Goal: Information Seeking & Learning: Find specific fact

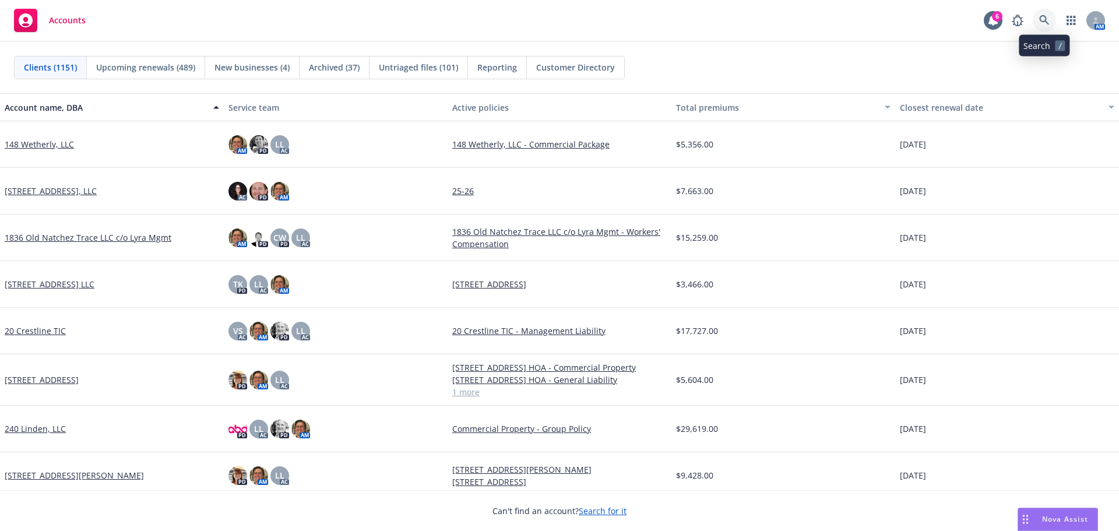
click at [1048, 24] on icon at bounding box center [1044, 20] width 10 height 10
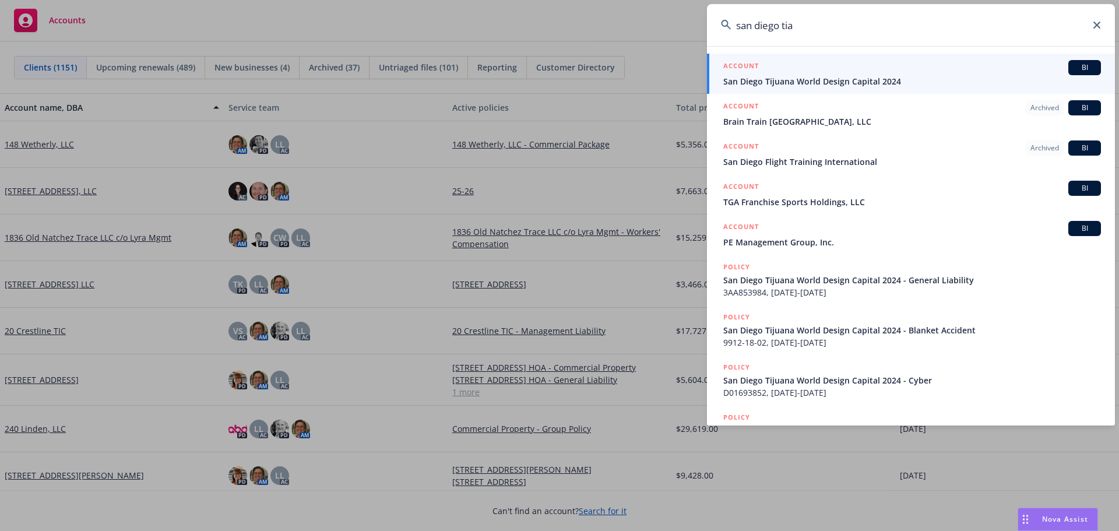
type input "san diego tia"
click at [822, 87] on link "ACCOUNT BI San Diego Tijuana World Design Capital 2024" at bounding box center [911, 74] width 408 height 40
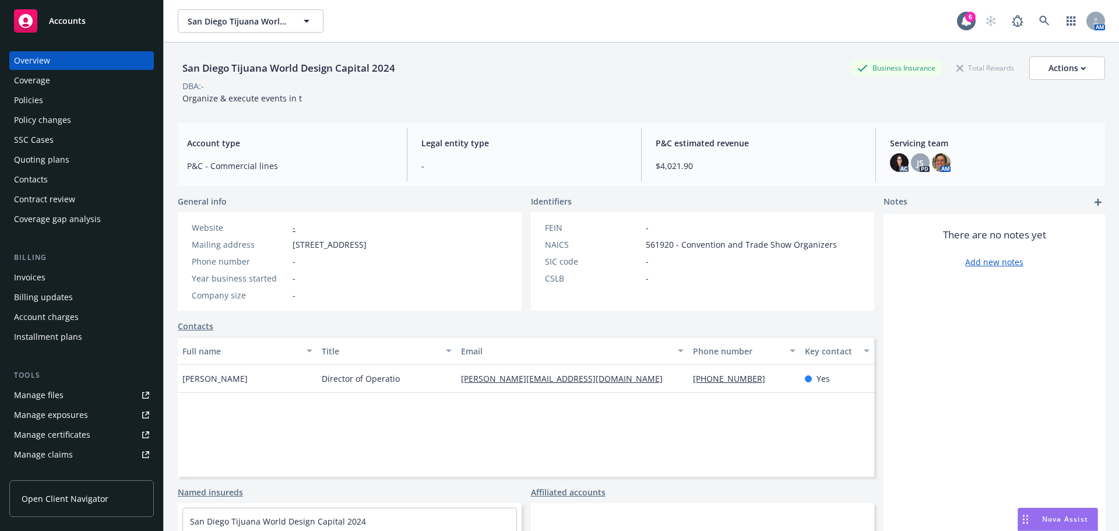
click at [53, 273] on div "Invoices" at bounding box center [81, 277] width 135 height 19
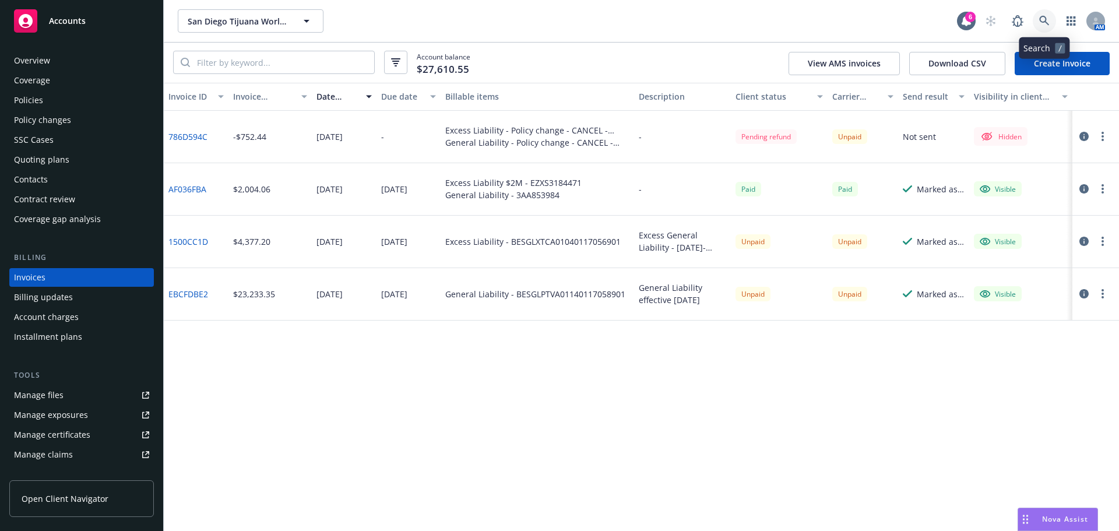
click at [1042, 17] on icon at bounding box center [1044, 21] width 10 height 10
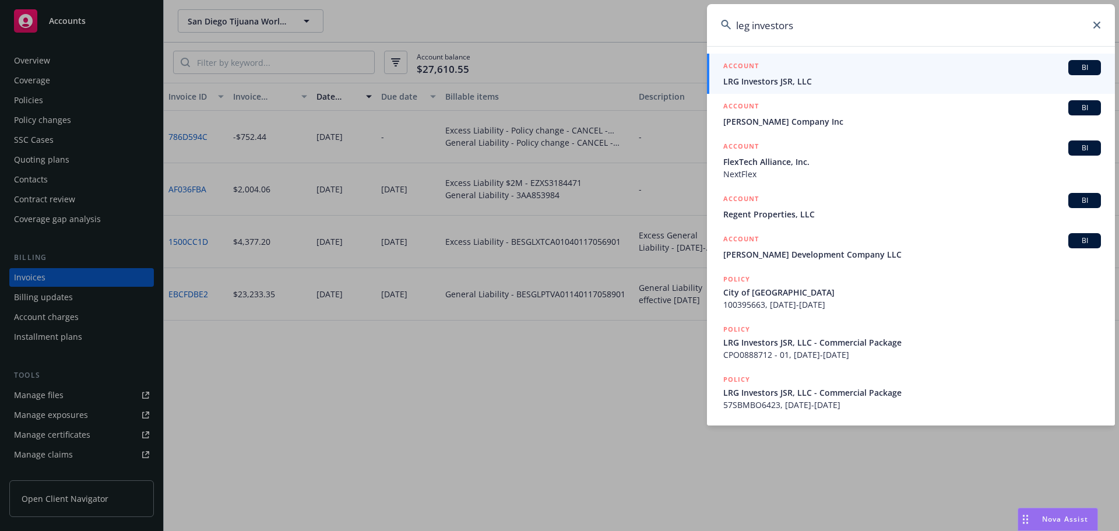
type input "leg investors"
click at [789, 81] on span "LRG Investors JSR, LLC" at bounding box center [912, 81] width 378 height 12
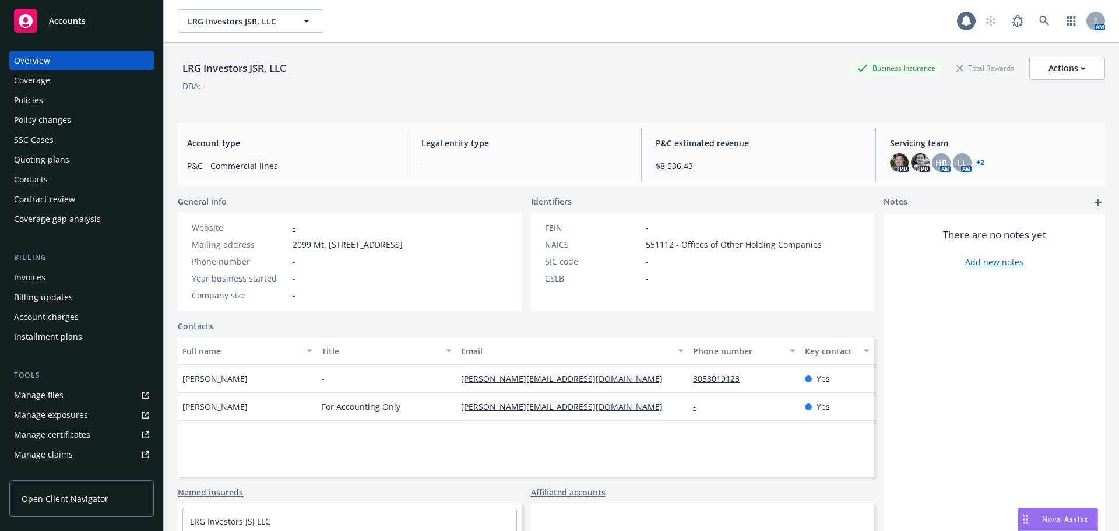
click at [59, 106] on div "Policies" at bounding box center [81, 100] width 135 height 19
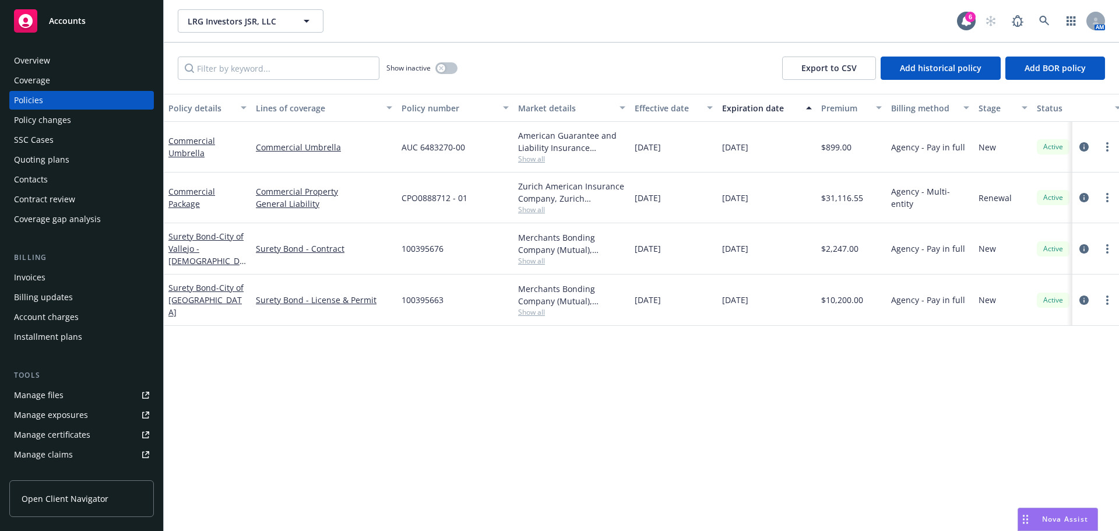
click at [52, 276] on div "Invoices" at bounding box center [81, 277] width 135 height 19
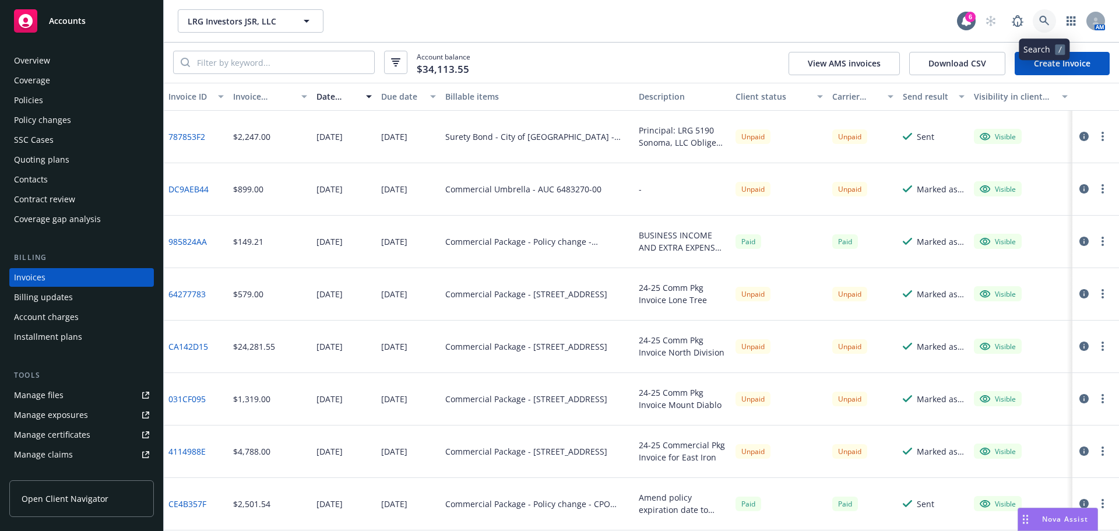
click at [1048, 18] on icon at bounding box center [1044, 21] width 10 height 10
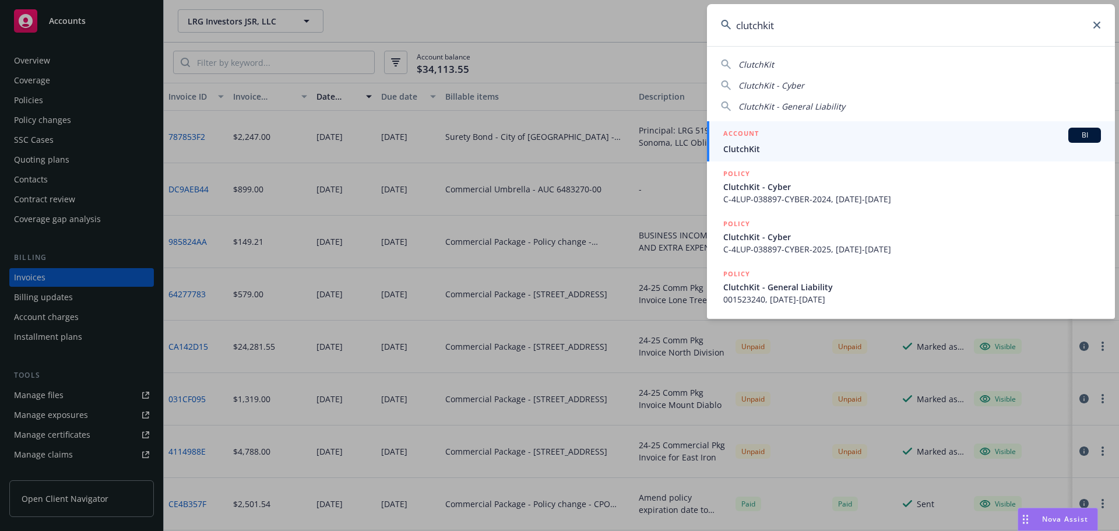
type input "clutchkit"
click at [796, 148] on span "ClutchKit" at bounding box center [912, 149] width 378 height 12
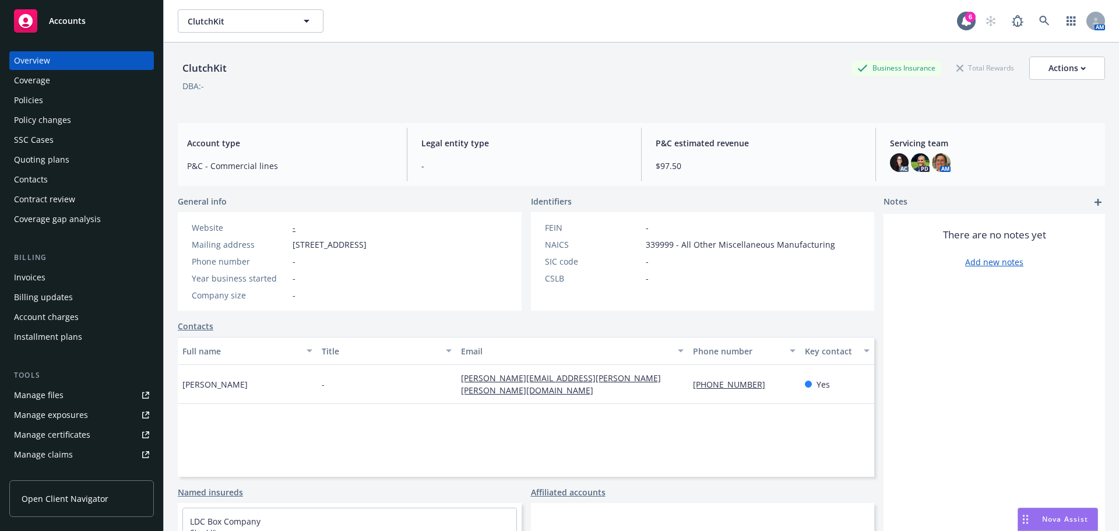
click at [24, 273] on div "Invoices" at bounding box center [29, 277] width 31 height 19
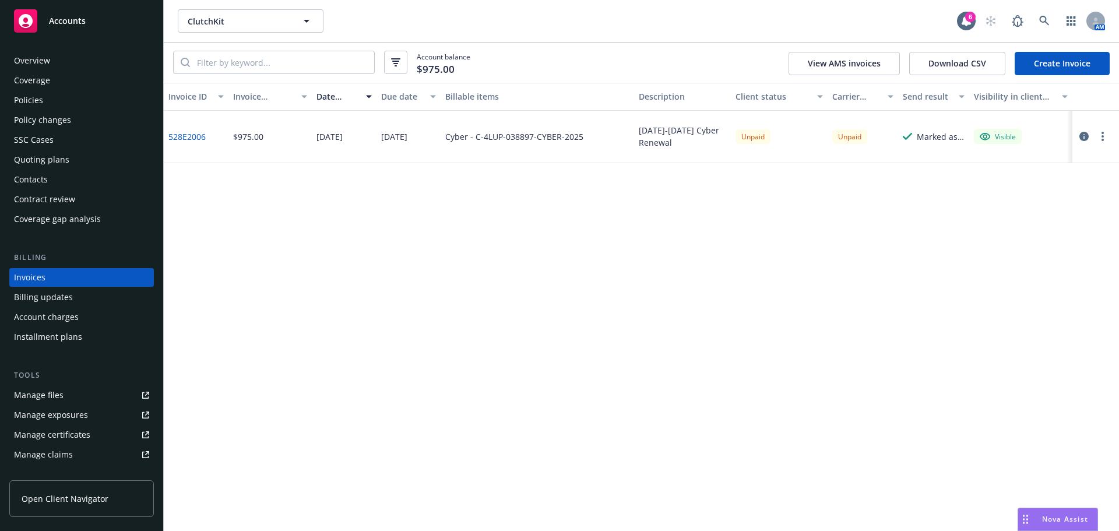
click at [46, 102] on div "Policies" at bounding box center [81, 100] width 135 height 19
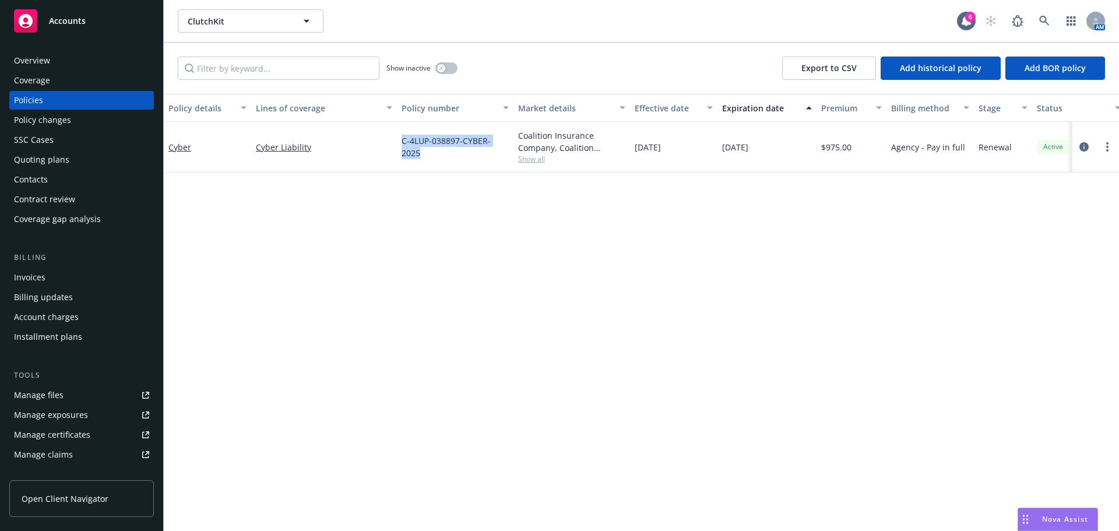
drag, startPoint x: 392, startPoint y: 147, endPoint x: 509, endPoint y: 150, distance: 117.2
click at [509, 150] on div "Cyber Cyber Liability C-4LUP-038897-CYBER-2025 Coalition Insurance Company, Coa…" at bounding box center [726, 147] width 1125 height 51
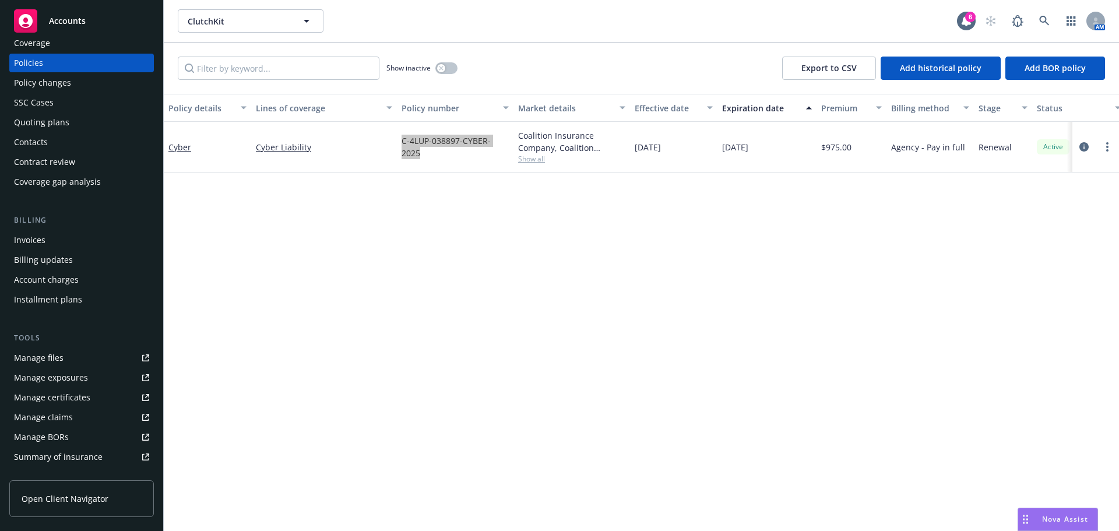
scroll to position [58, 0]
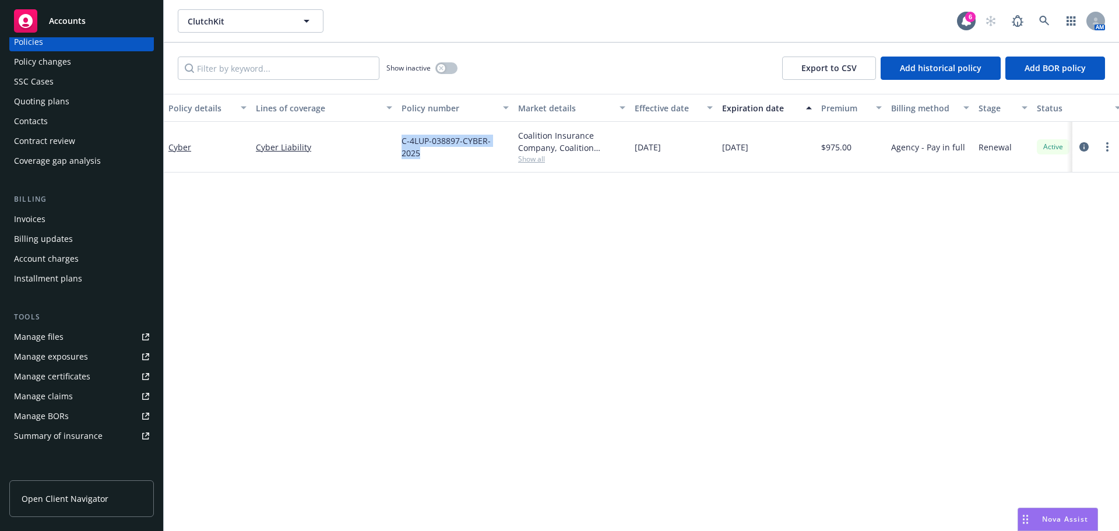
click at [45, 333] on div "Manage files" at bounding box center [39, 337] width 50 height 19
click at [48, 213] on div "Invoices" at bounding box center [81, 219] width 135 height 19
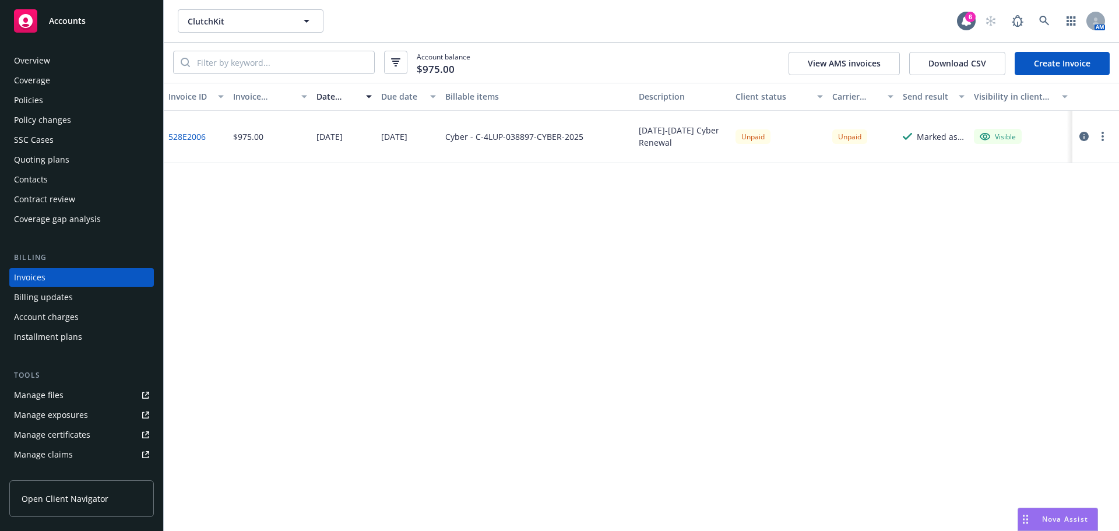
click at [37, 181] on div "Contacts" at bounding box center [31, 179] width 34 height 19
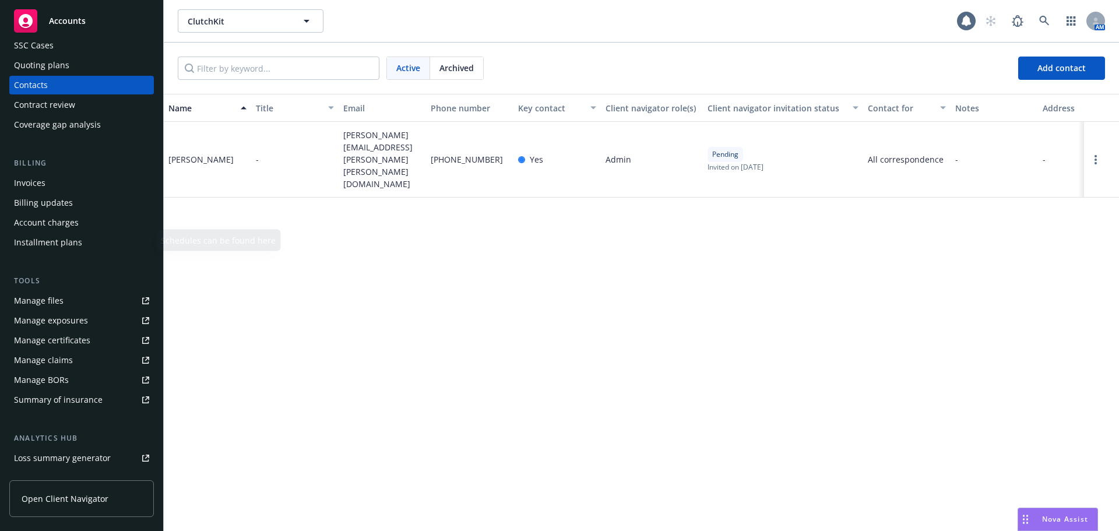
scroll to position [175, 0]
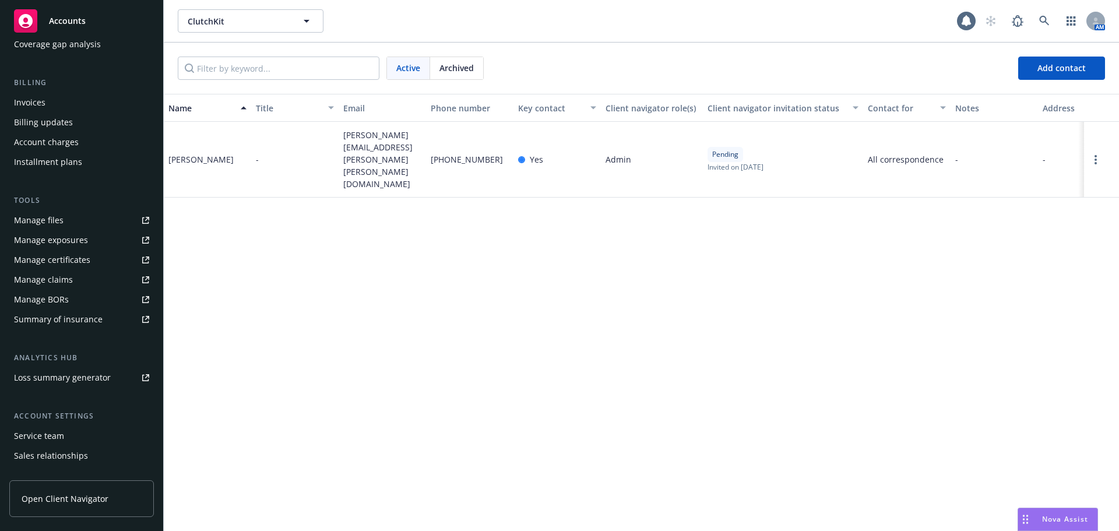
click at [50, 431] on div "Service team" at bounding box center [39, 436] width 50 height 19
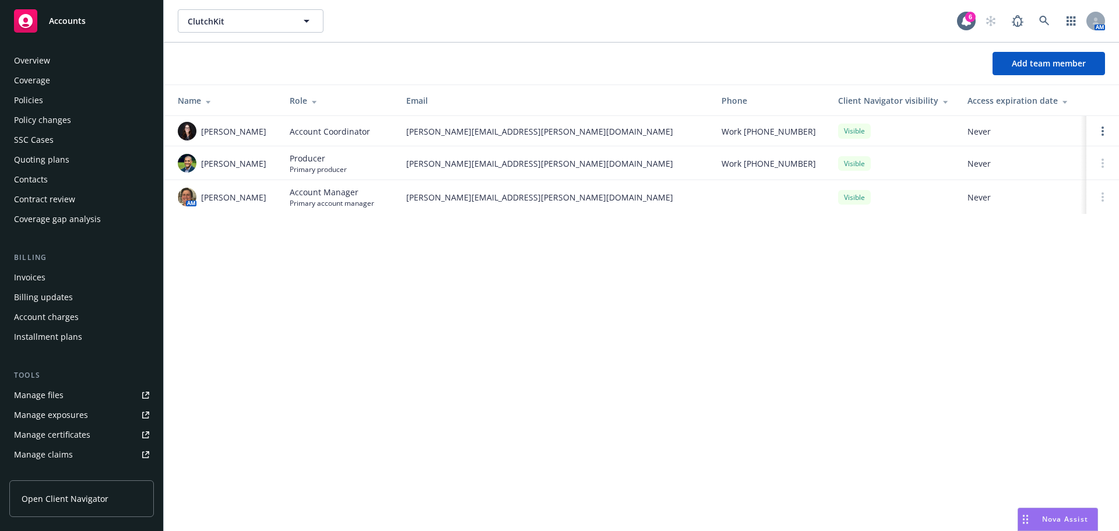
click at [48, 184] on div "Contacts" at bounding box center [81, 179] width 135 height 19
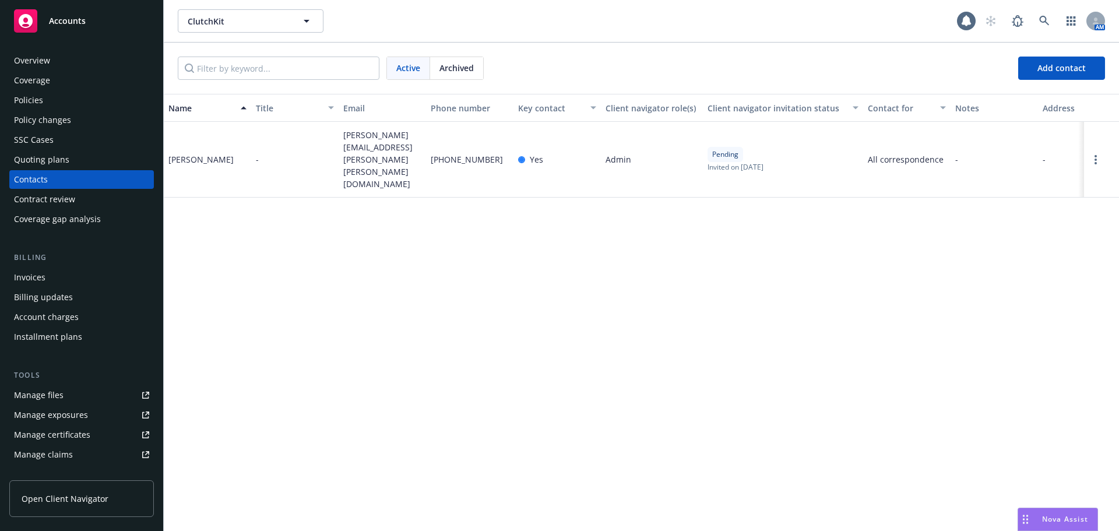
click at [36, 84] on div "Coverage" at bounding box center [32, 80] width 36 height 19
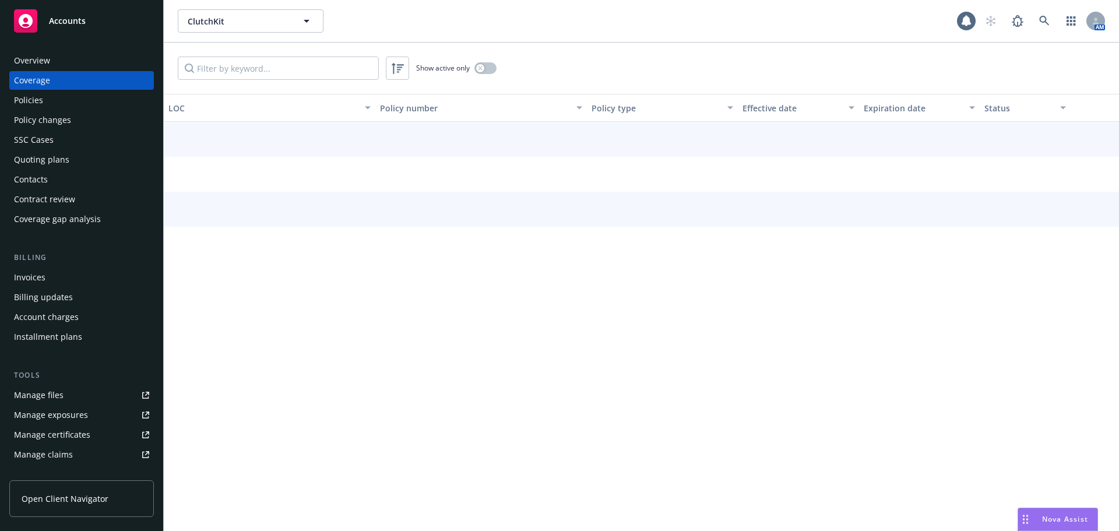
click at [25, 93] on div "Policies" at bounding box center [28, 100] width 29 height 19
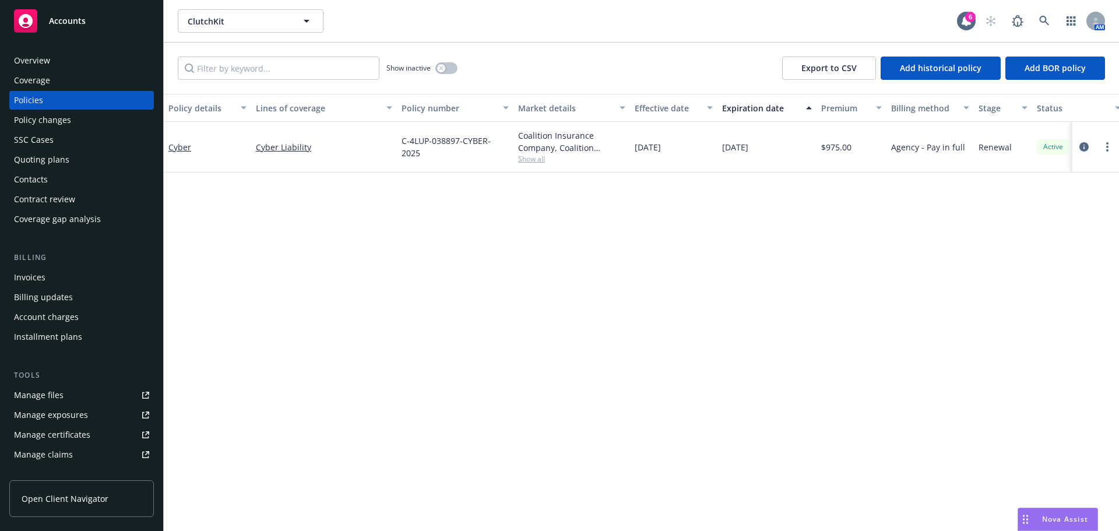
click at [50, 65] on div "Overview" at bounding box center [81, 60] width 135 height 19
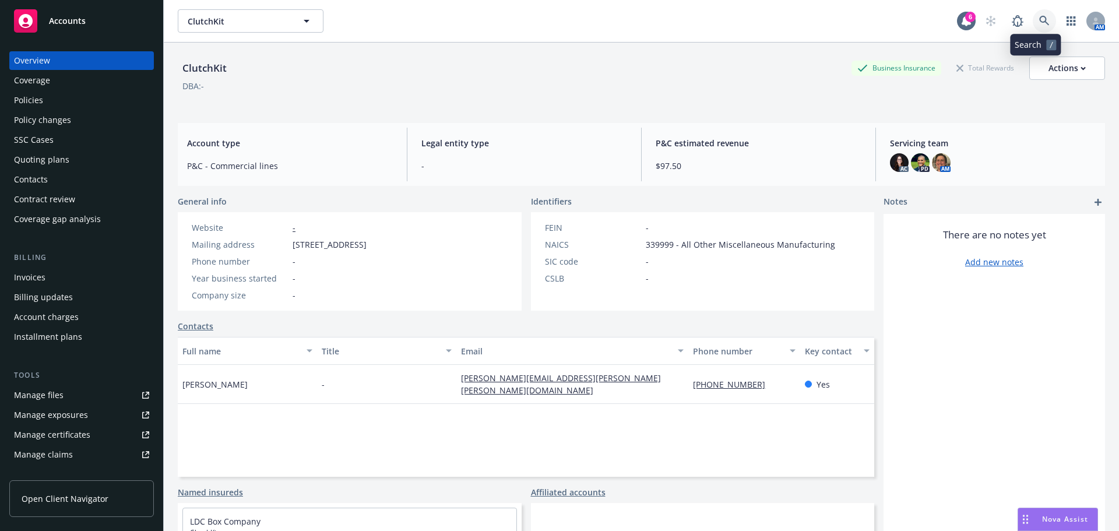
click at [1040, 26] on link at bounding box center [1044, 20] width 23 height 23
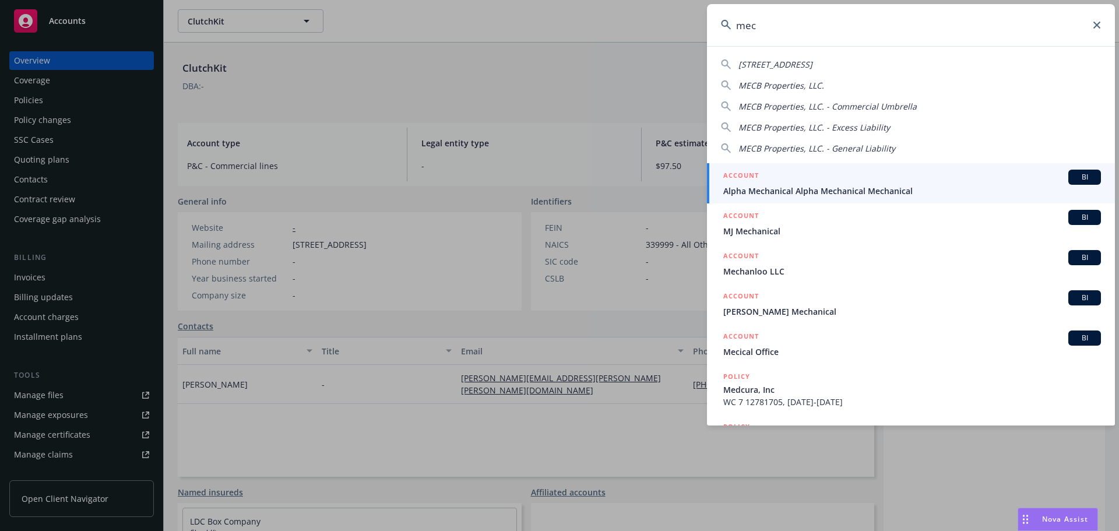
drag, startPoint x: 755, startPoint y: 23, endPoint x: 574, endPoint y: 12, distance: 181.0
click at [572, 11] on div "mec 8640 Mecca Rd, Elk Grove, Ca MECB Properties, LLC. MECB Properties, LLC. - …" at bounding box center [559, 265] width 1119 height 531
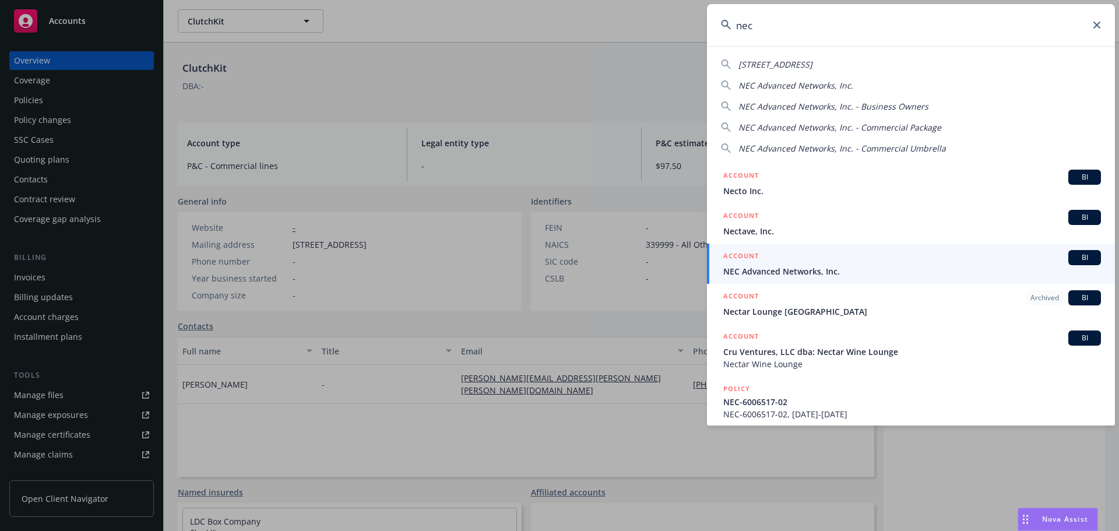
type input "nec"
click at [777, 272] on span "NEC Advanced Networks, Inc." at bounding box center [912, 271] width 378 height 12
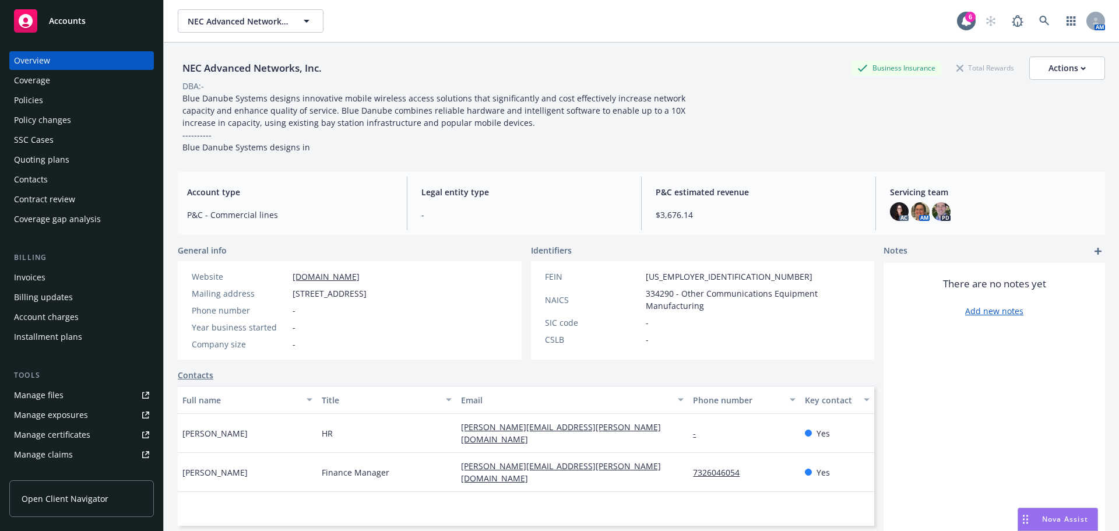
click at [13, 97] on link "Policies" at bounding box center [81, 100] width 145 height 19
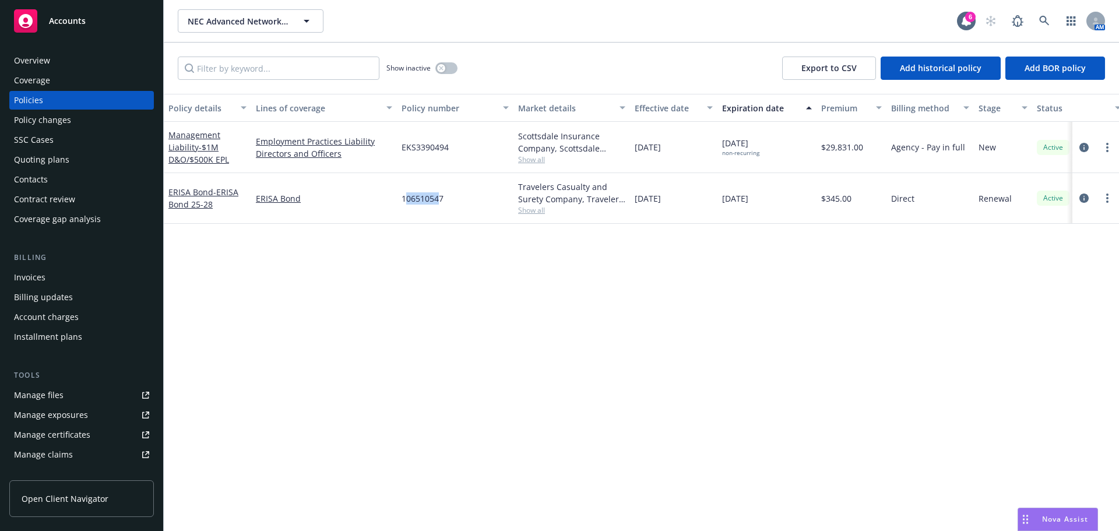
drag, startPoint x: 408, startPoint y: 207, endPoint x: 439, endPoint y: 206, distance: 31.5
click at [439, 206] on div "106510547" at bounding box center [455, 198] width 117 height 51
drag, startPoint x: 400, startPoint y: 199, endPoint x: 473, endPoint y: 199, distance: 72.8
click at [473, 199] on div "106510547" at bounding box center [455, 198] width 117 height 51
copy span "106510547"
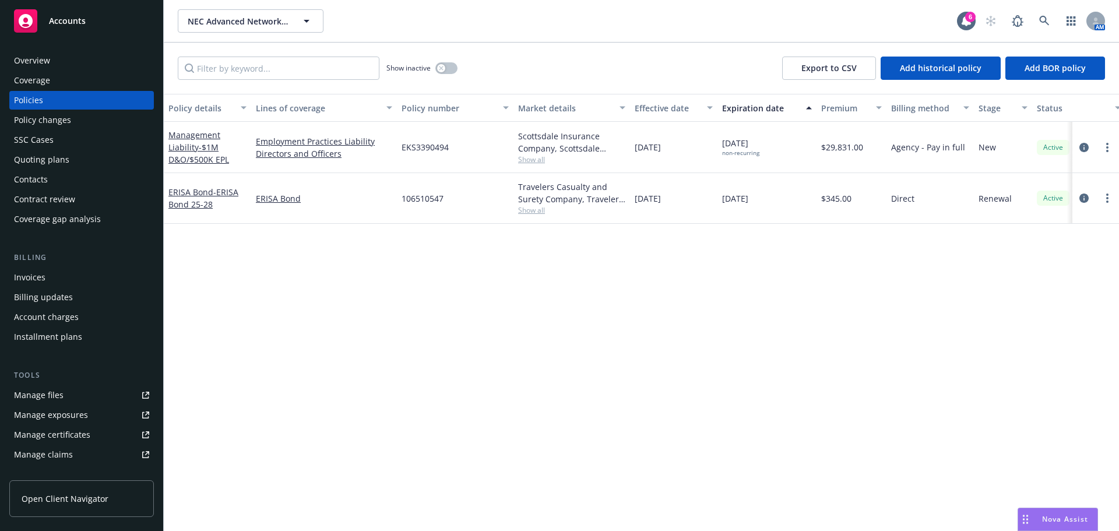
click at [410, 199] on span "106510547" at bounding box center [423, 198] width 42 height 12
drag, startPoint x: 398, startPoint y: 200, endPoint x: 516, endPoint y: 207, distance: 118.0
click at [516, 207] on div "ERISA Bond - ERISA Bond 25-28 ERISA Bond 106510547 Travelers Casualty and Suret…" at bounding box center [726, 198] width 1125 height 51
drag, startPoint x: 445, startPoint y: 203, endPoint x: 414, endPoint y: 202, distance: 30.9
click at [444, 203] on div "106510547" at bounding box center [455, 198] width 117 height 51
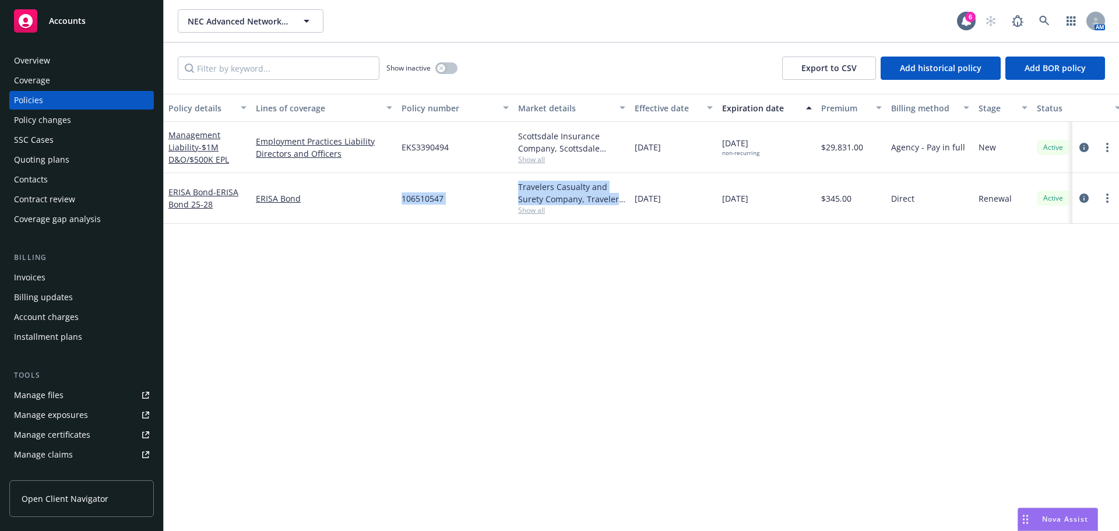
click at [402, 200] on span "106510547" at bounding box center [423, 198] width 42 height 12
click at [402, 199] on span "106510547" at bounding box center [423, 198] width 42 height 12
click at [401, 198] on div "106510547" at bounding box center [455, 198] width 117 height 51
drag, startPoint x: 401, startPoint y: 198, endPoint x: 453, endPoint y: 200, distance: 51.9
click at [453, 200] on div "106510547" at bounding box center [455, 198] width 117 height 51
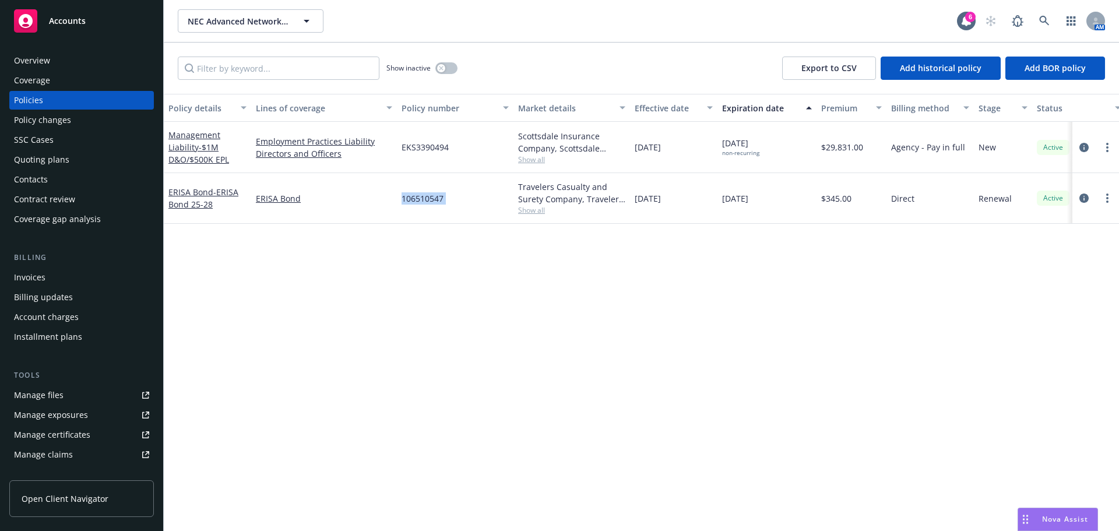
copy span "106510547"
drag, startPoint x: 449, startPoint y: 195, endPoint x: 425, endPoint y: 201, distance: 24.6
click at [450, 195] on div "106510547" at bounding box center [455, 198] width 117 height 51
click at [415, 201] on span "106510547" at bounding box center [423, 198] width 42 height 12
drag, startPoint x: 399, startPoint y: 199, endPoint x: 463, endPoint y: 168, distance: 70.9
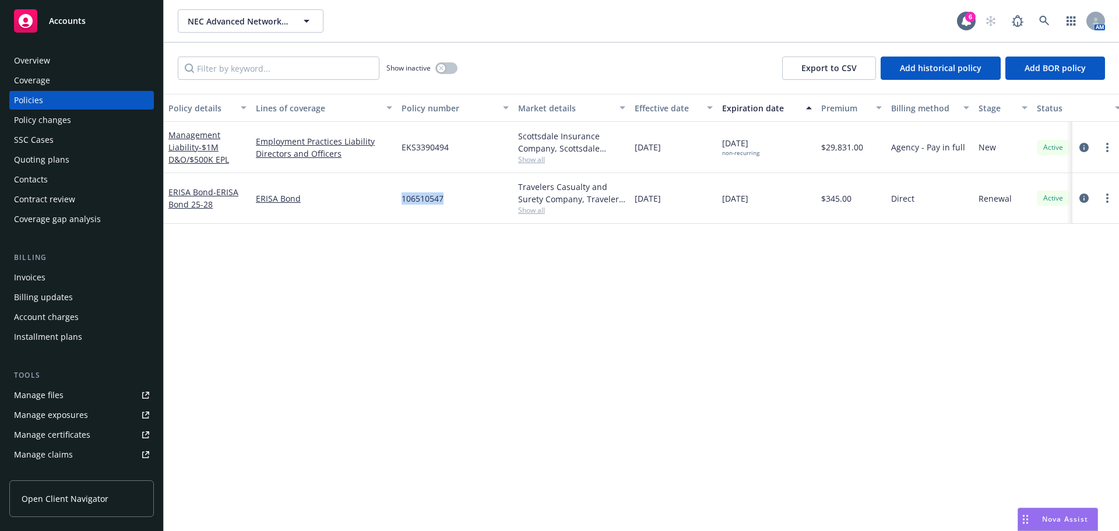
click at [473, 191] on div "106510547" at bounding box center [455, 198] width 117 height 51
copy span "106510547"
click at [1048, 21] on icon at bounding box center [1044, 21] width 10 height 10
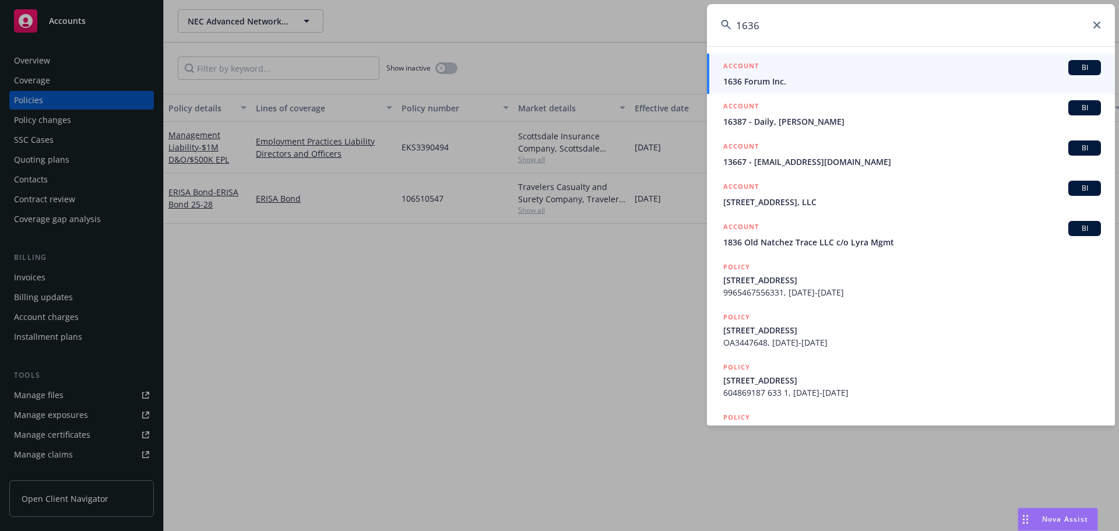
type input "1636"
click at [805, 75] on div "ACCOUNT BI" at bounding box center [912, 67] width 378 height 15
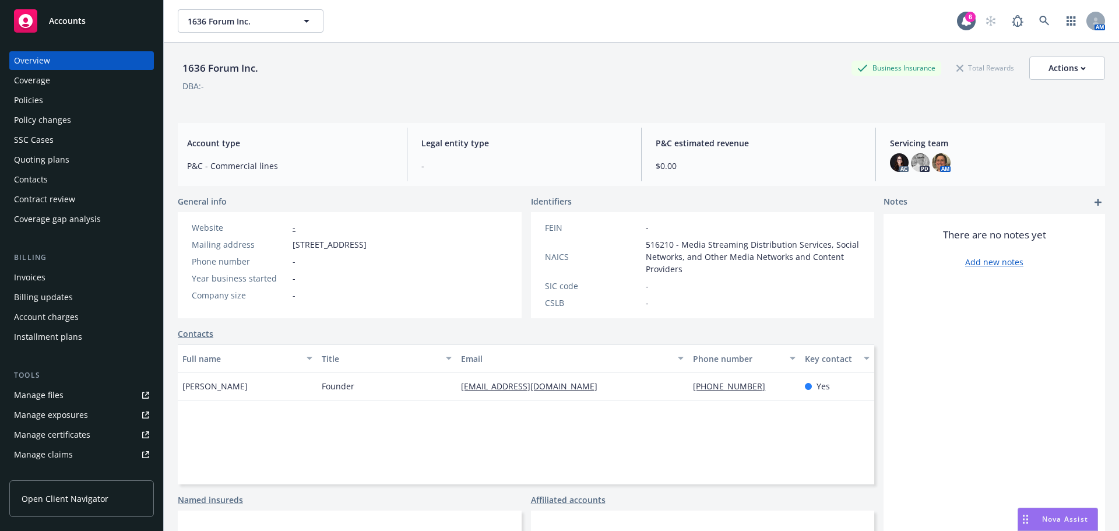
click at [33, 154] on div "Quoting plans" at bounding box center [41, 159] width 55 height 19
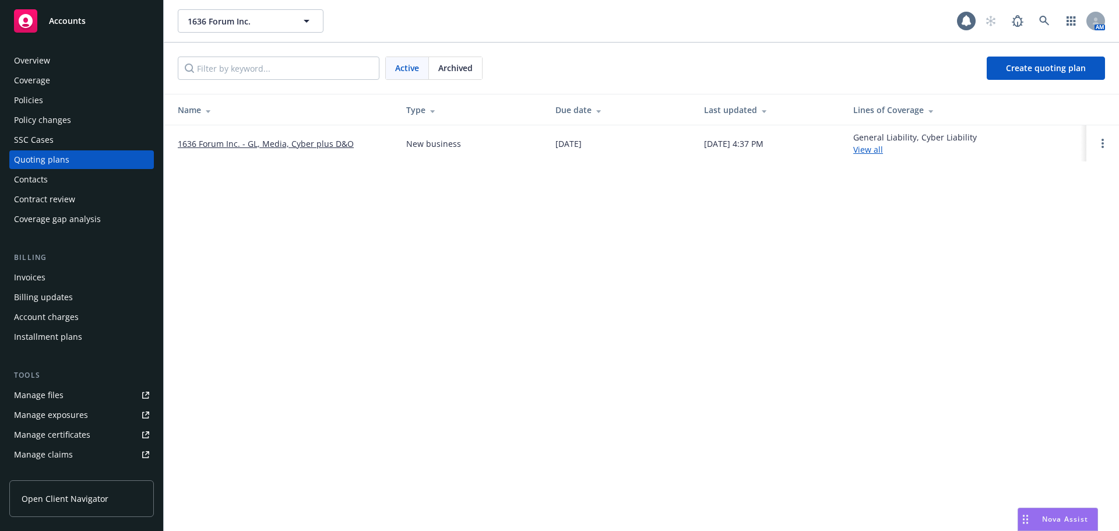
click at [223, 145] on link "1636 Forum Inc. - GL, Media, Cyber plus D&O" at bounding box center [266, 144] width 176 height 12
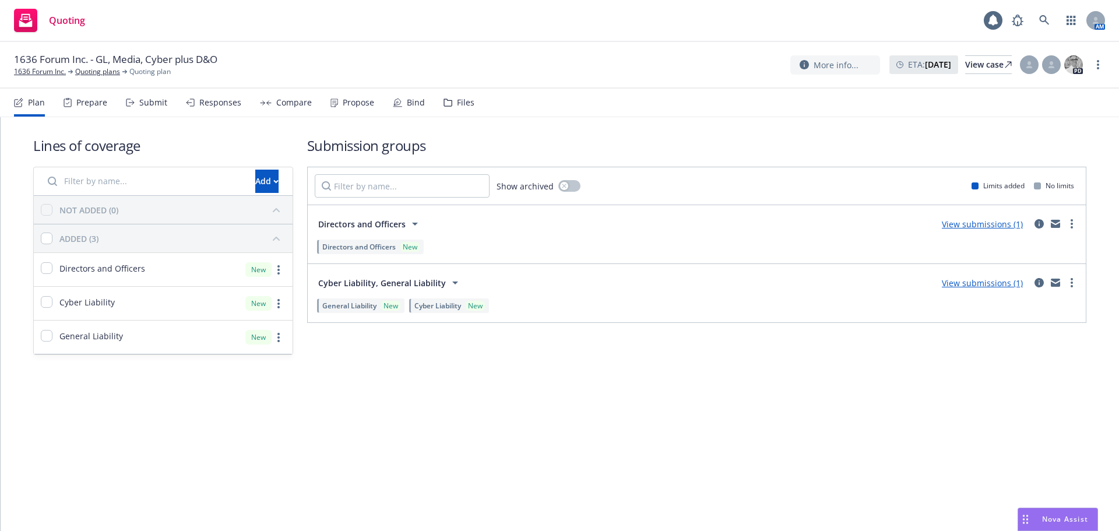
click at [360, 107] on div "Propose" at bounding box center [358, 102] width 31 height 9
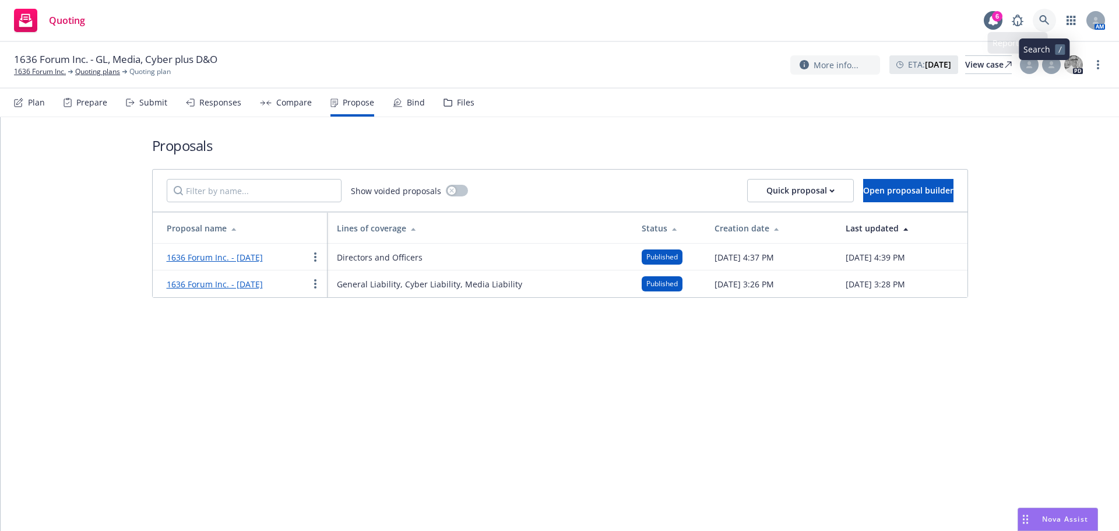
click at [1036, 18] on link at bounding box center [1044, 20] width 23 height 23
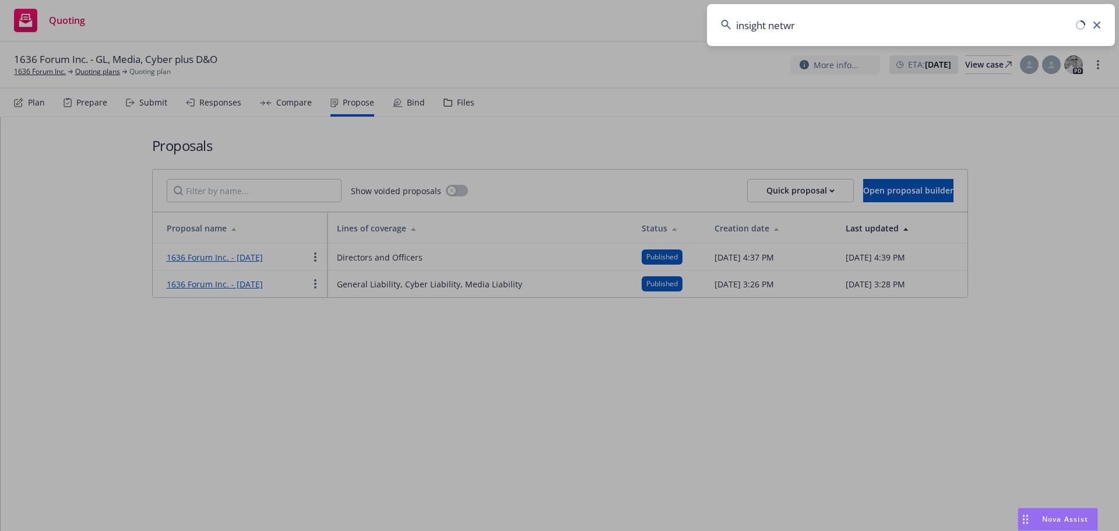
type input "insight netwro"
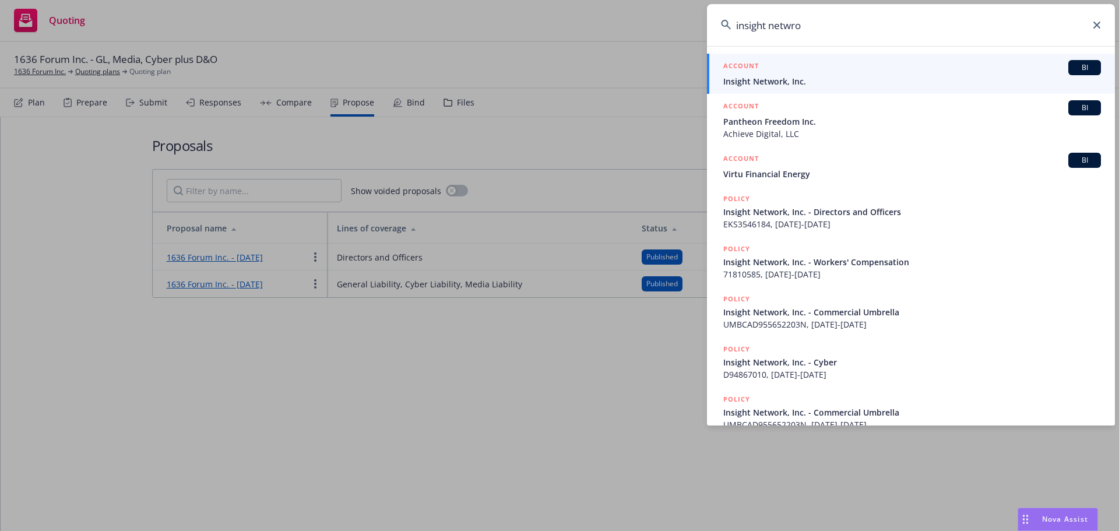
click at [783, 69] on div "ACCOUNT BI" at bounding box center [912, 67] width 378 height 15
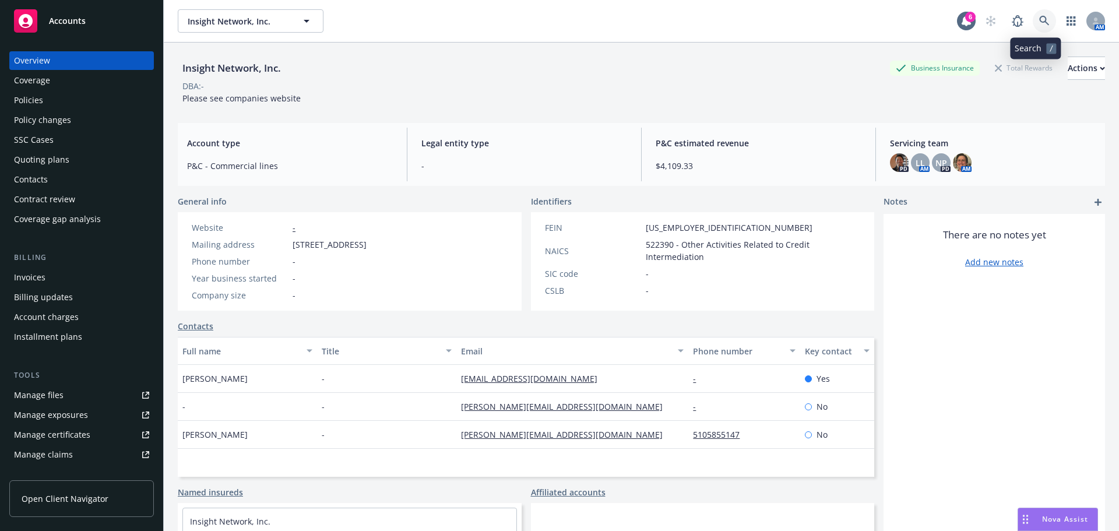
click at [1039, 26] on icon at bounding box center [1044, 21] width 10 height 10
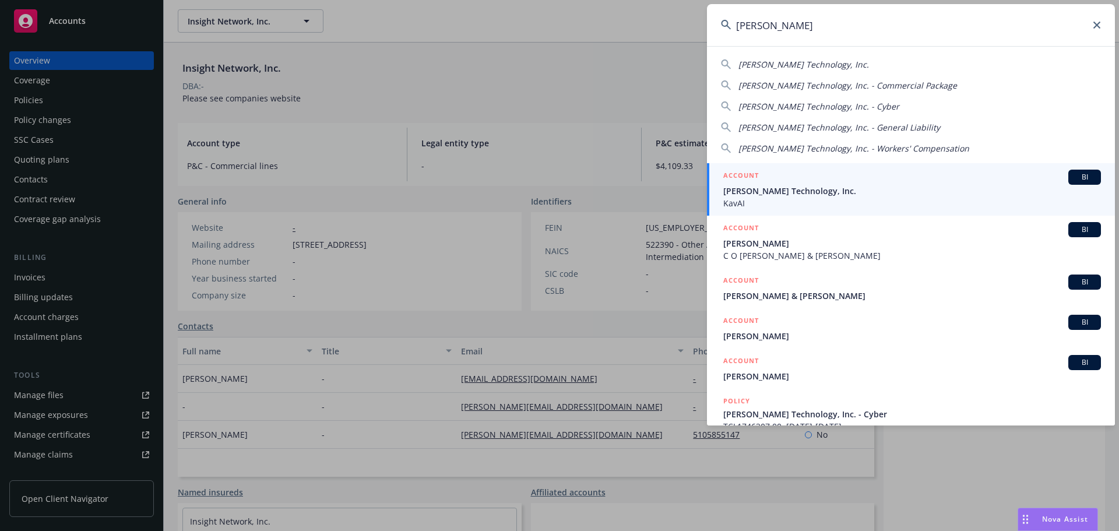
type input "soter"
click at [835, 193] on span "Soter Technology, Inc." at bounding box center [912, 191] width 378 height 12
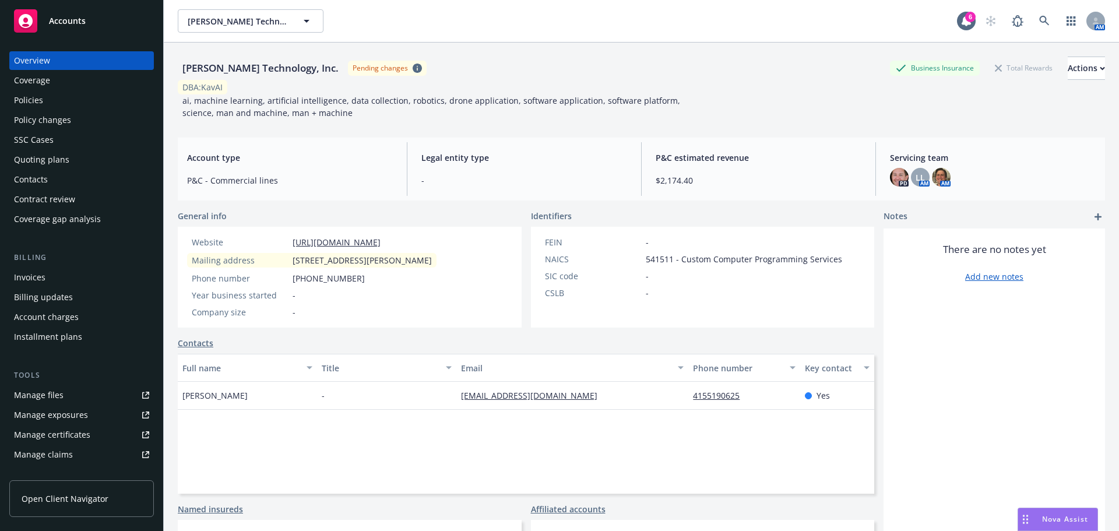
click at [45, 101] on div "Policies" at bounding box center [81, 100] width 135 height 19
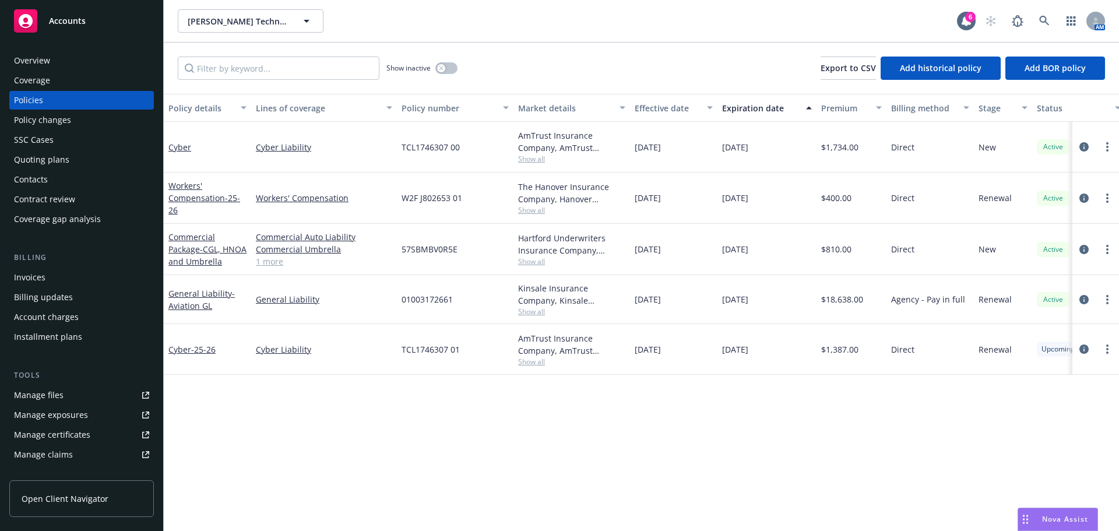
click at [41, 60] on div "Overview" at bounding box center [32, 60] width 36 height 19
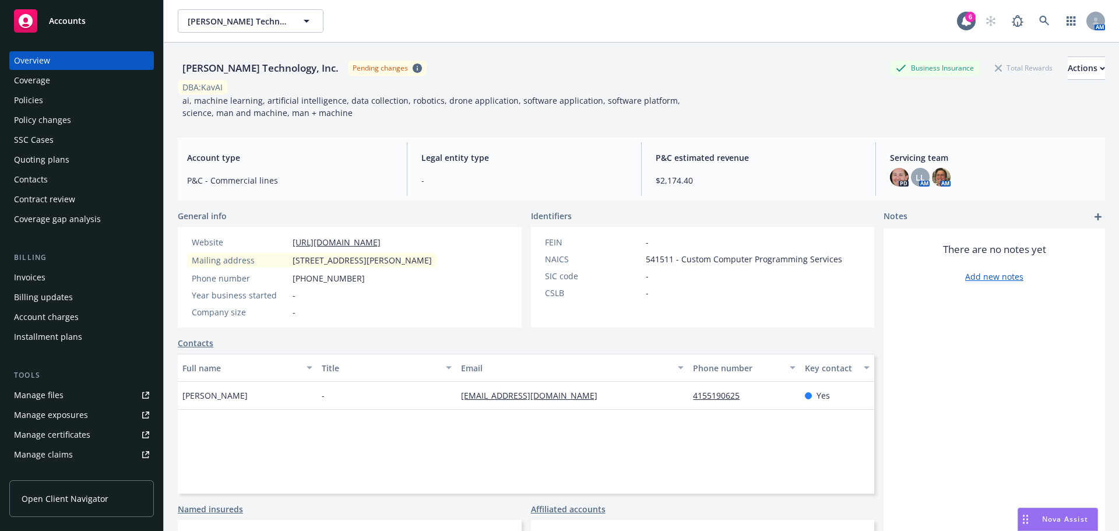
drag, startPoint x: 293, startPoint y: 261, endPoint x: 326, endPoint y: 271, distance: 35.2
click at [326, 266] on span "1030 Curtis Street Suite 200, Menlo Park, CA, 94025, USA" at bounding box center [362, 260] width 139 height 12
copy span "1030 Curtis Street Suite 200, Menlo Park, CA, 94025, USA"
click at [432, 265] on span "1030 Curtis Street Suite 200, Menlo Park, CA, 94025, USA" at bounding box center [362, 260] width 139 height 12
drag, startPoint x: 315, startPoint y: 268, endPoint x: 280, endPoint y: 260, distance: 35.3
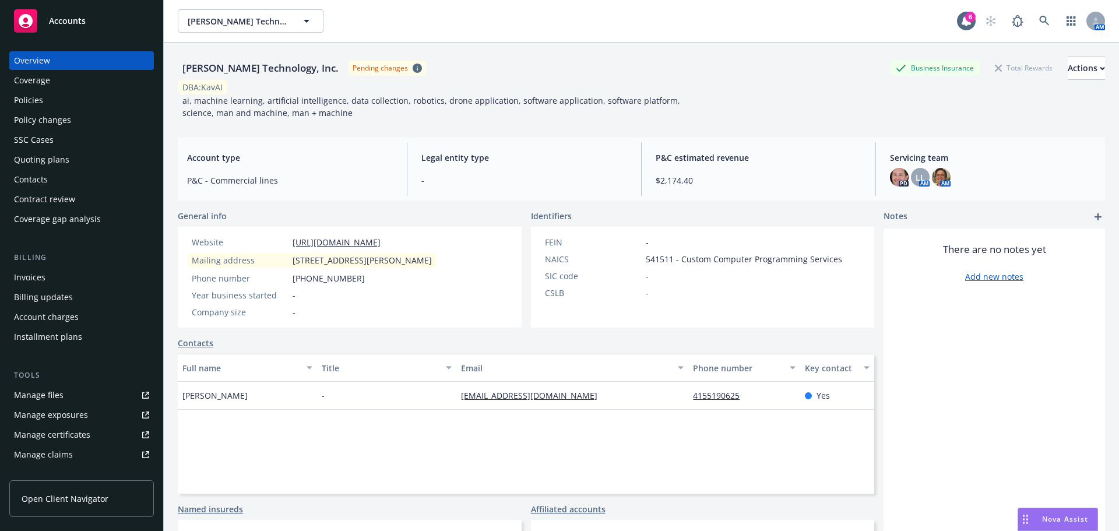
click at [280, 260] on div "Mailing address 1030 Curtis Street Suite 200, Menlo Park, CA, 94025, USA" at bounding box center [311, 260] width 249 height 15
click at [43, 103] on div "Policies" at bounding box center [81, 100] width 135 height 19
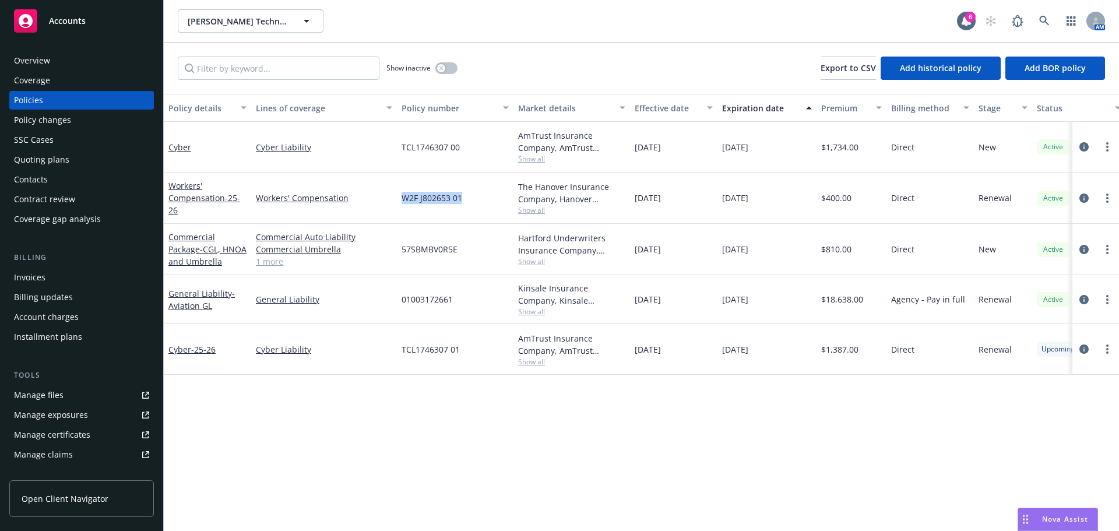
drag, startPoint x: 400, startPoint y: 196, endPoint x: 491, endPoint y: 198, distance: 91.5
click at [491, 198] on div "Workers' Compensation - 25-26 Workers' Compensation W2F J802653 01 The Hanover …" at bounding box center [726, 198] width 1125 height 51
click at [284, 261] on link "1 more" at bounding box center [324, 261] width 136 height 12
click at [1108, 249] on circle "more" at bounding box center [1107, 249] width 2 height 2
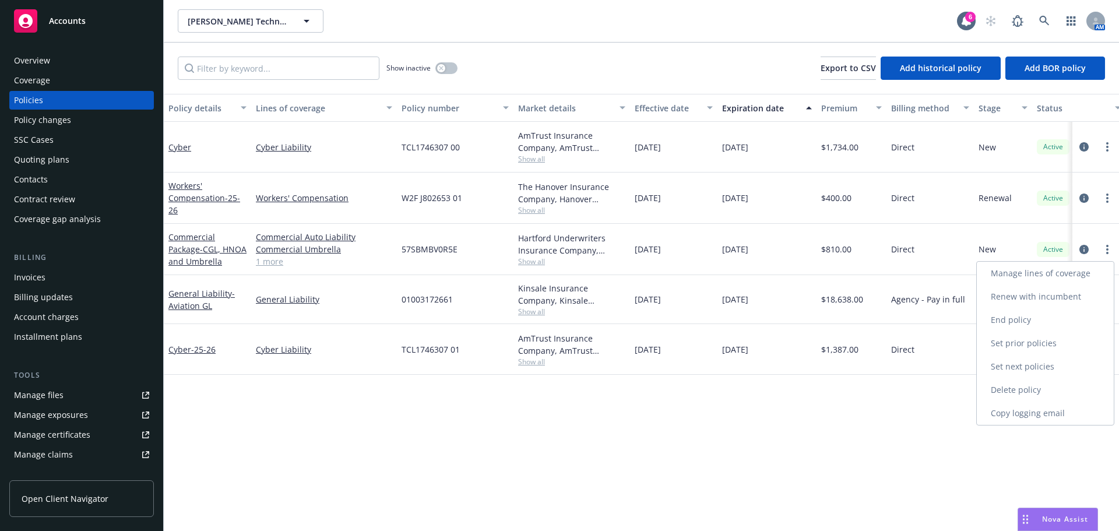
click at [1030, 409] on link "Copy logging email" at bounding box center [1045, 413] width 137 height 23
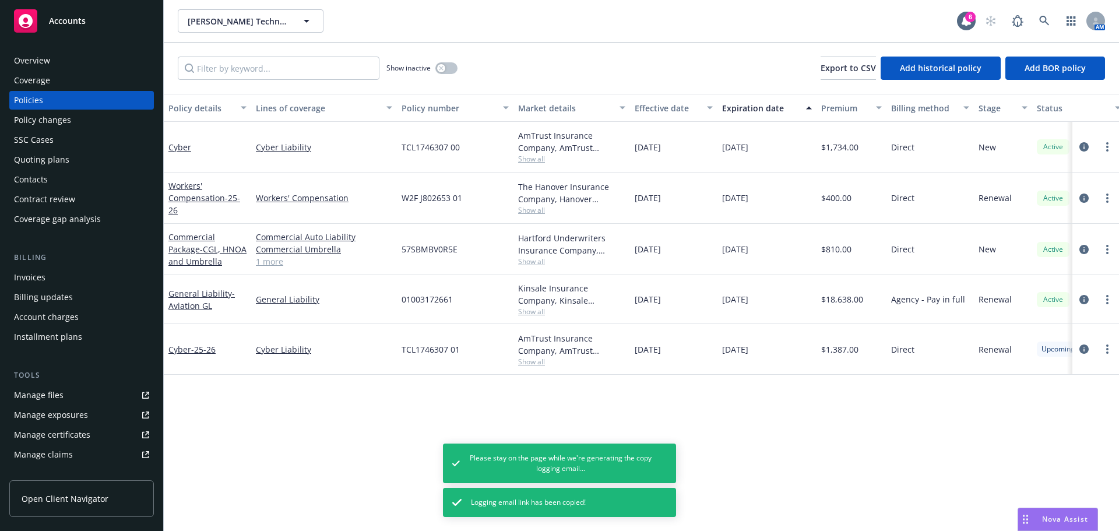
click at [46, 59] on div "Overview" at bounding box center [32, 60] width 36 height 19
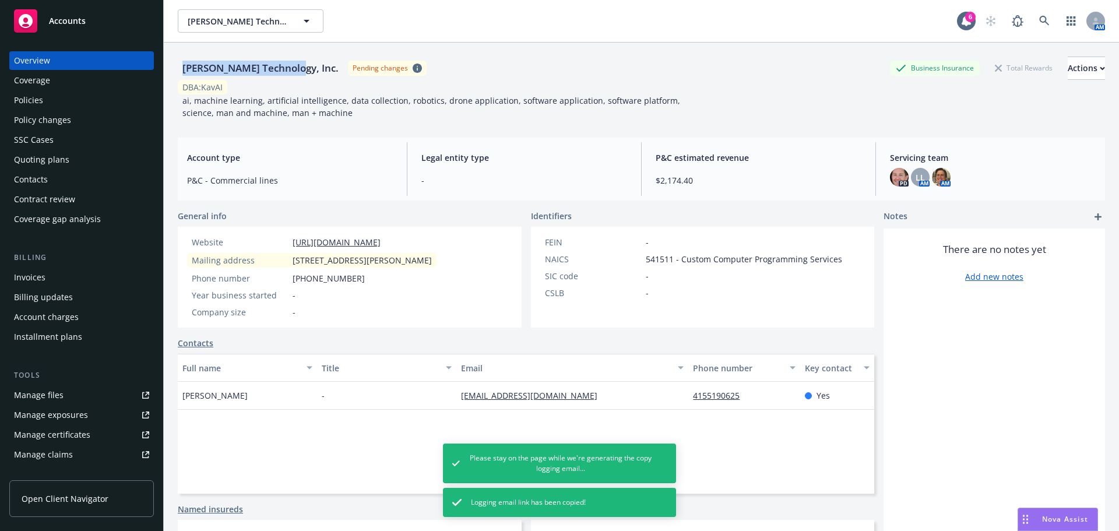
drag, startPoint x: 183, startPoint y: 66, endPoint x: 289, endPoint y: 66, distance: 106.1
click at [289, 66] on div "Soter Technology, Inc." at bounding box center [261, 68] width 166 height 15
copy div "Soter Technology, Inc."
click at [36, 101] on div "Policies" at bounding box center [28, 100] width 29 height 19
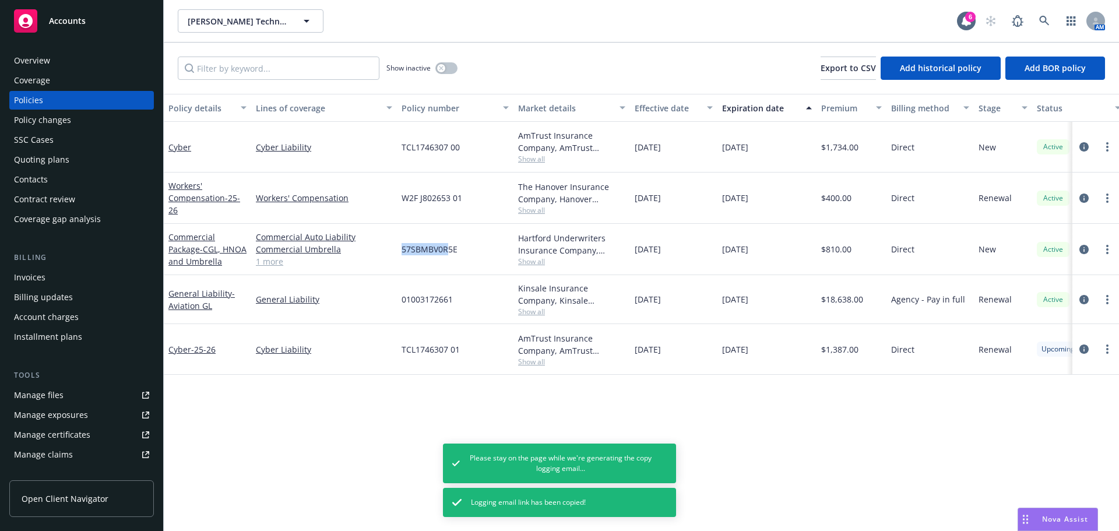
drag, startPoint x: 399, startPoint y: 246, endPoint x: 617, endPoint y: 262, distance: 218.5
click at [449, 248] on div "57SBMBV0R5E" at bounding box center [455, 249] width 117 height 51
drag, startPoint x: 474, startPoint y: 256, endPoint x: 372, endPoint y: 255, distance: 102.0
click at [372, 255] on div "Commercial Package - CGL, HNOA and Umbrella Commercial Auto Liability Commercia…" at bounding box center [726, 249] width 1125 height 51
copy div "General Liability 1 more 57SBMBV0R5E"
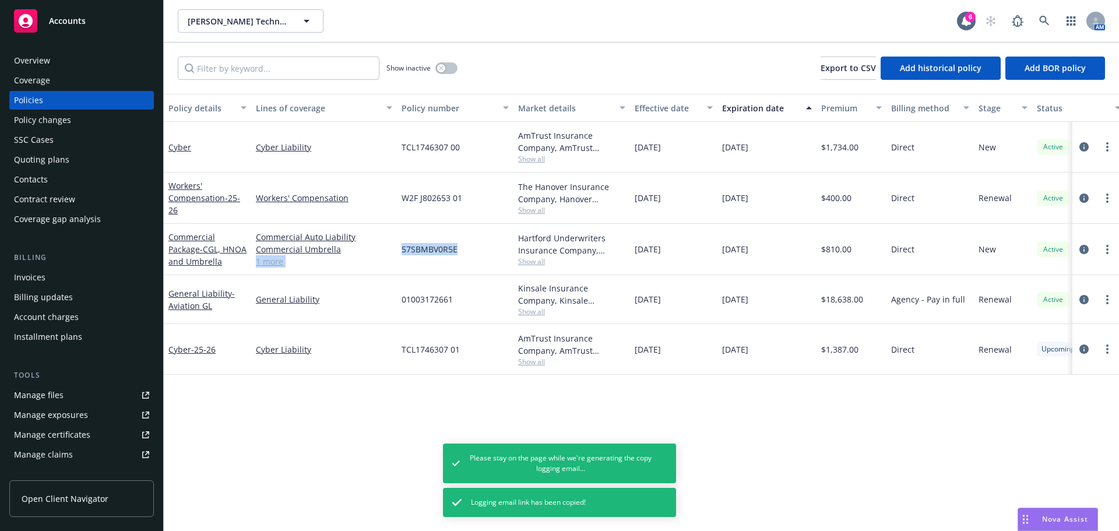
click at [423, 258] on div "57SBMBV0R5E" at bounding box center [455, 249] width 117 height 51
drag, startPoint x: 399, startPoint y: 256, endPoint x: 483, endPoint y: 253, distance: 84.0
click at [483, 253] on div "57SBMBV0R5E" at bounding box center [455, 249] width 117 height 51
copy span "57SBMBV0R5E"
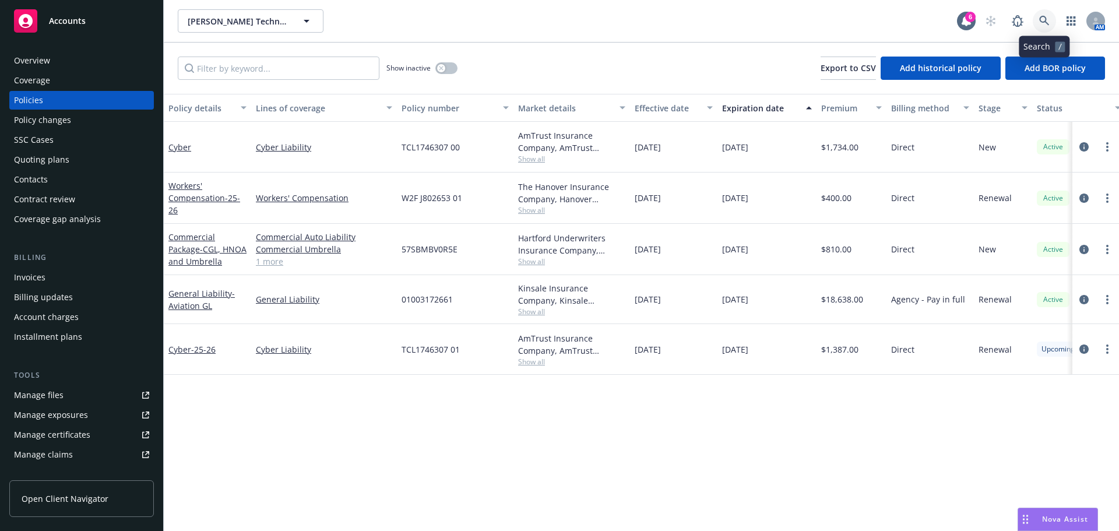
click at [1054, 20] on link at bounding box center [1044, 20] width 23 height 23
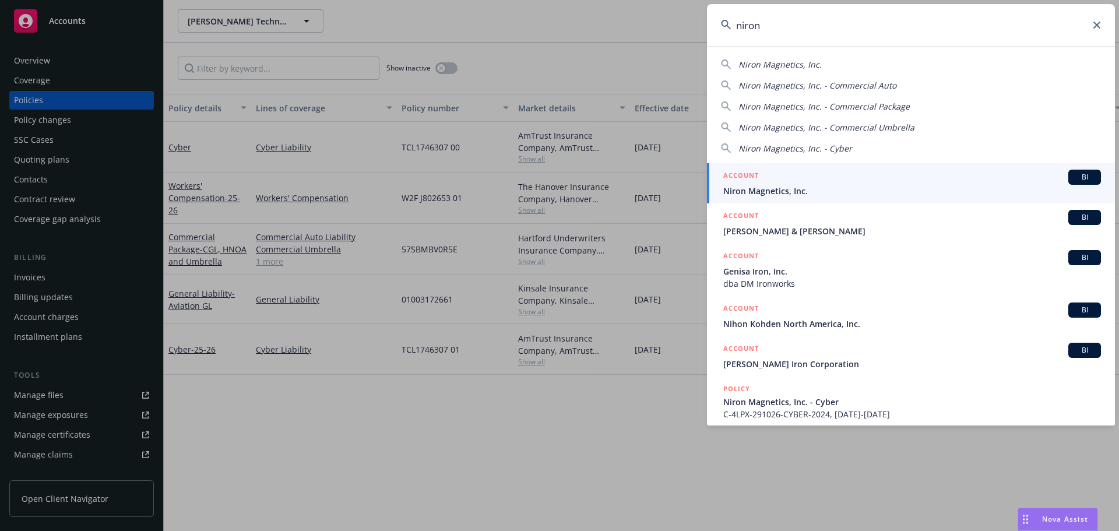
type input "niron"
click at [803, 173] on div "ACCOUNT BI" at bounding box center [912, 177] width 378 height 15
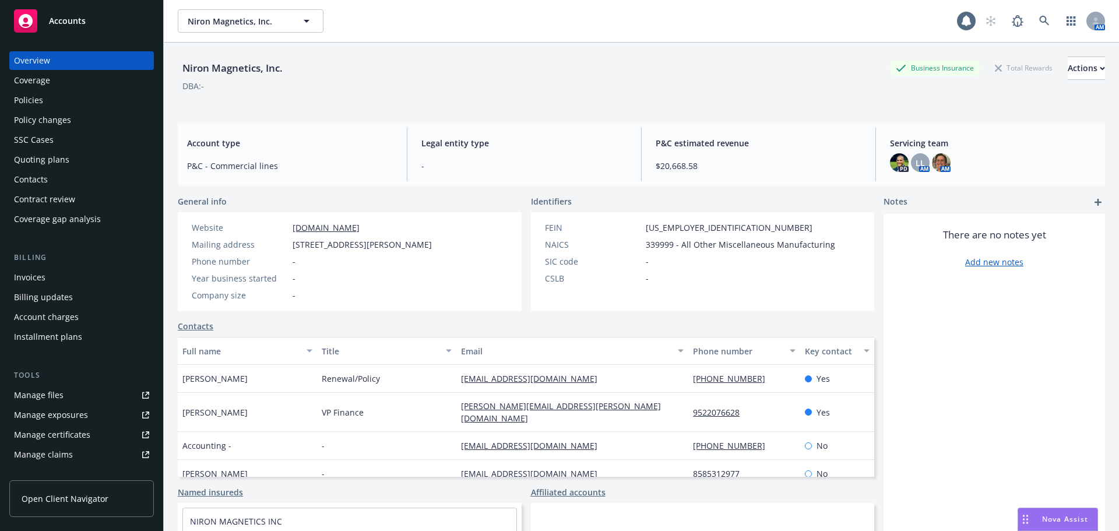
click at [54, 107] on div "Policies" at bounding box center [81, 100] width 135 height 19
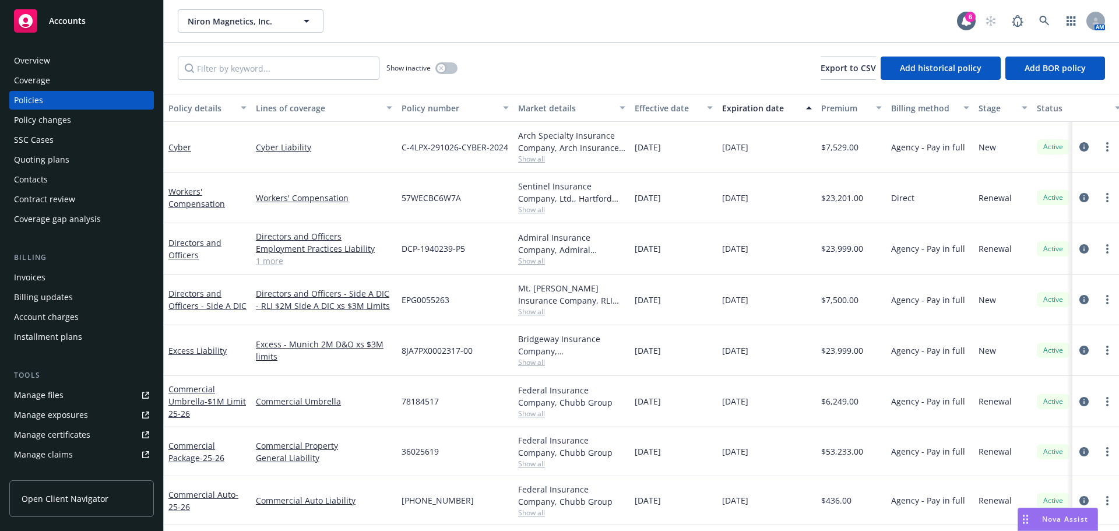
click at [49, 279] on div "Invoices" at bounding box center [81, 277] width 135 height 19
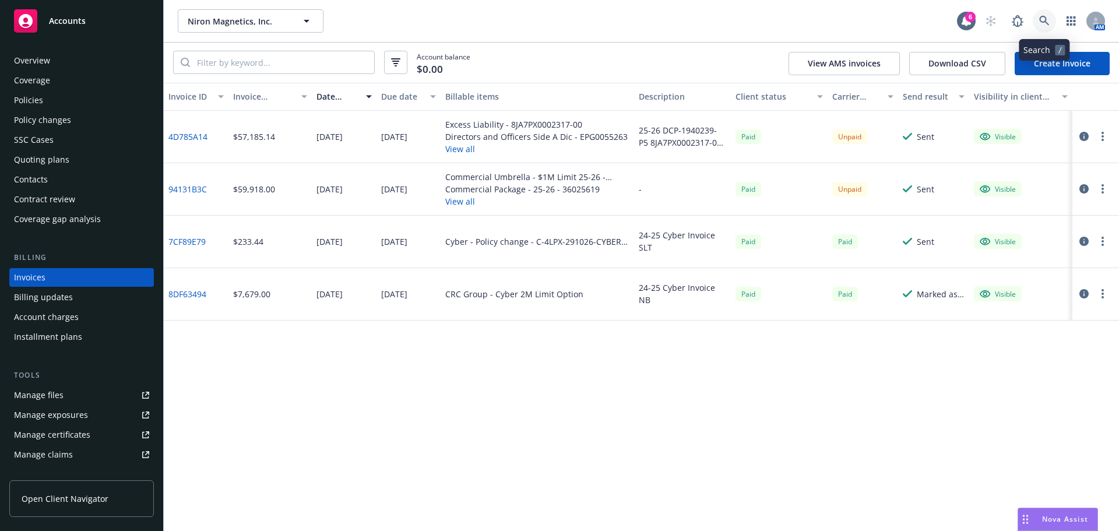
click at [1053, 28] on link at bounding box center [1044, 20] width 23 height 23
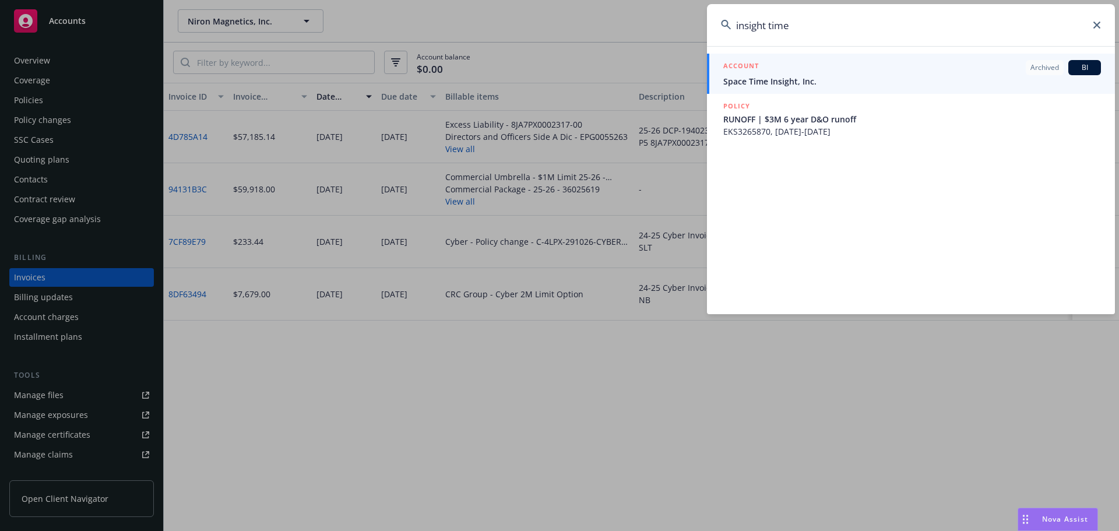
click at [777, 25] on input "insight time" at bounding box center [911, 25] width 408 height 42
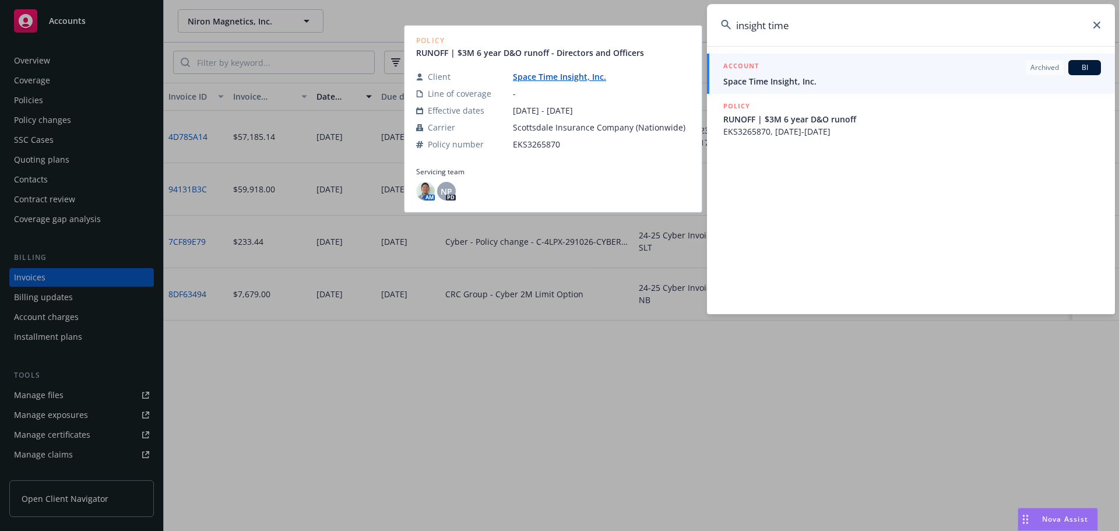
click at [777, 25] on input "insight time" at bounding box center [911, 25] width 408 height 42
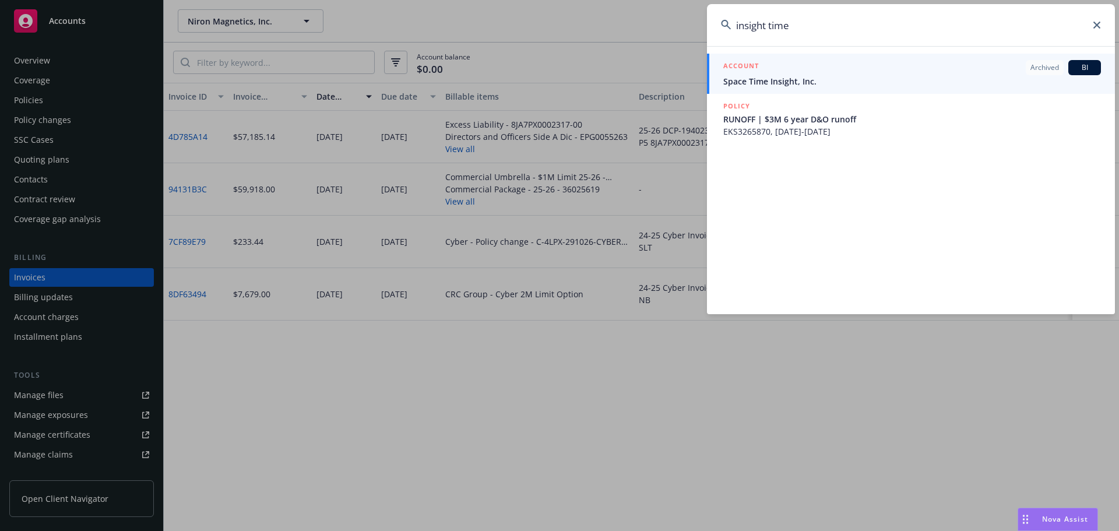
click at [777, 25] on input "insight time" at bounding box center [911, 25] width 408 height 42
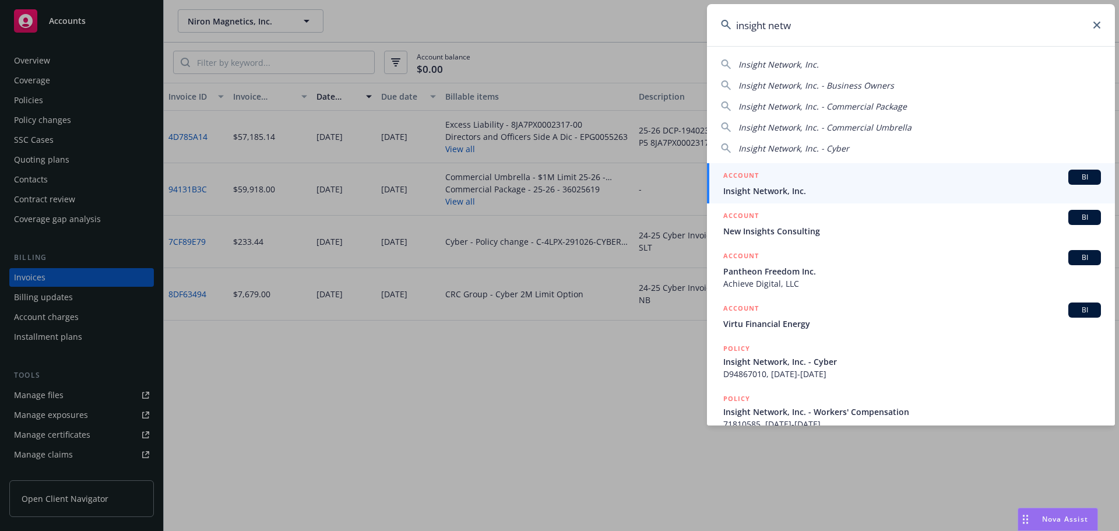
type input "insight netw"
click at [789, 191] on span "Insight Network, Inc." at bounding box center [912, 191] width 378 height 12
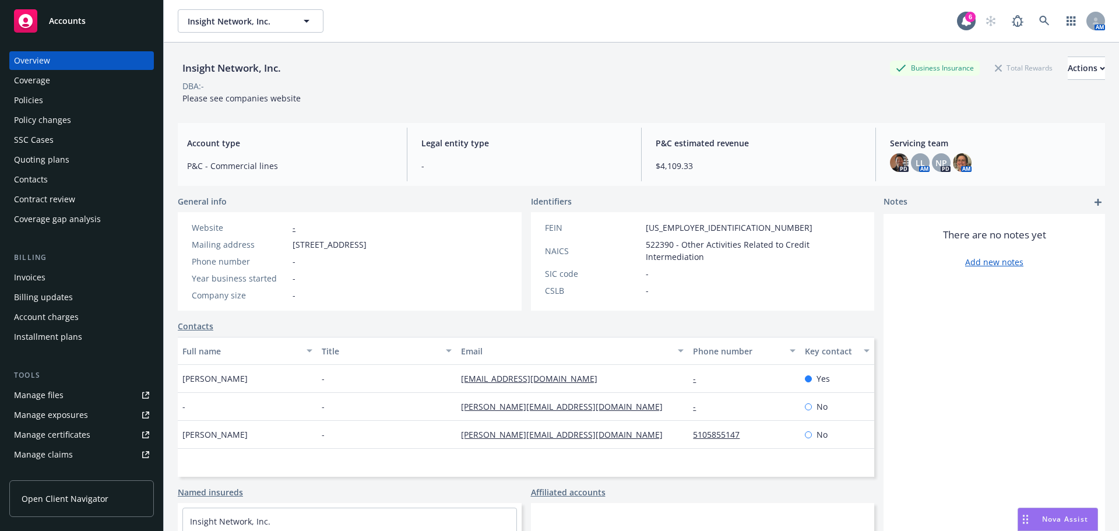
click at [31, 160] on div "Quoting plans" at bounding box center [41, 159] width 55 height 19
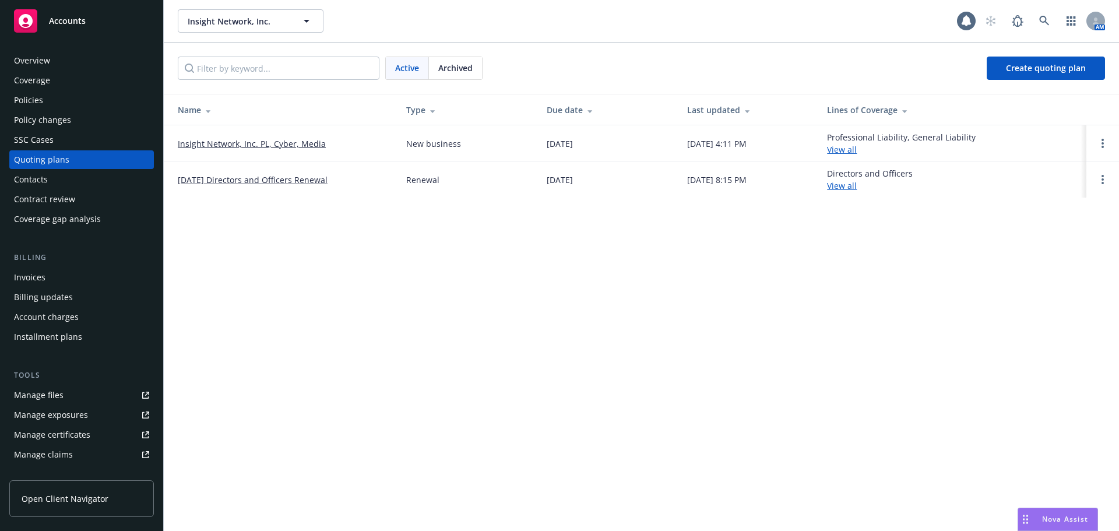
click at [272, 144] on link "Insight Network, Inc. PL, Cyber, Media" at bounding box center [252, 144] width 148 height 12
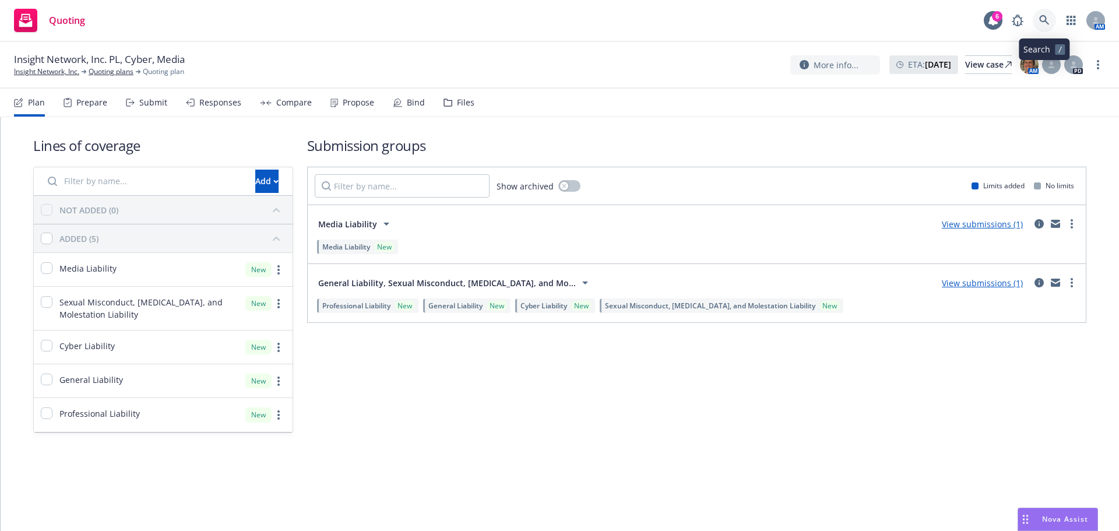
click at [1050, 19] on link at bounding box center [1044, 20] width 23 height 23
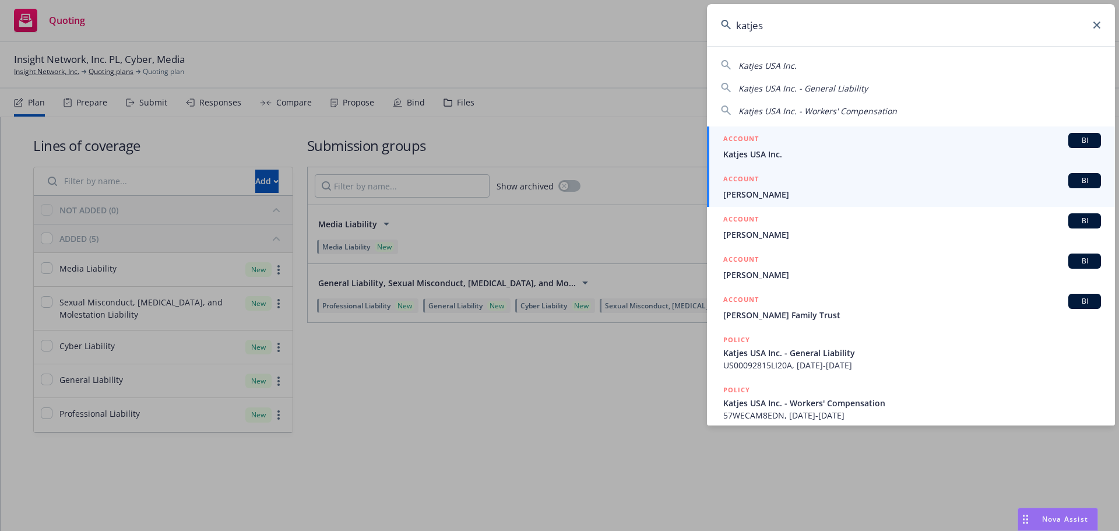
type input "katjes"
click at [784, 149] on span "Katjes USA Inc." at bounding box center [912, 154] width 378 height 12
